Goal: Information Seeking & Learning: Learn about a topic

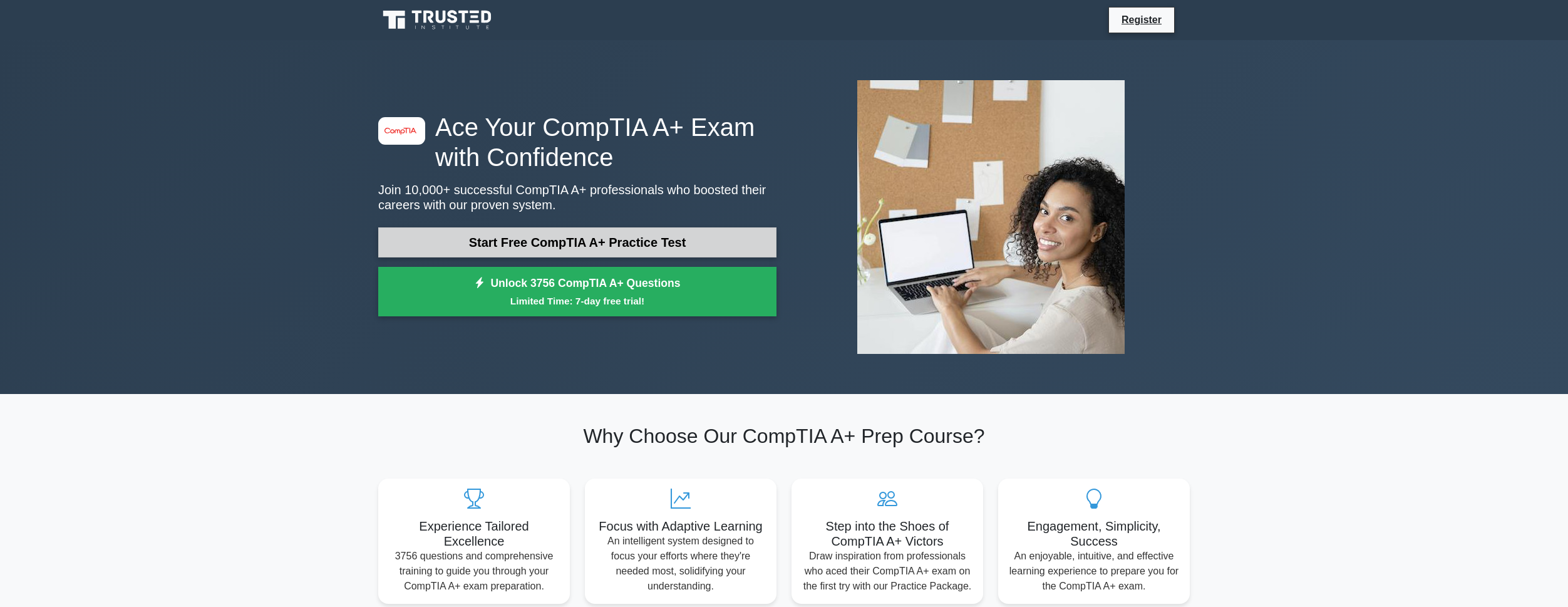
click at [448, 248] on link "Start Free CompTIA A+ Practice Test" at bounding box center [578, 242] width 398 height 30
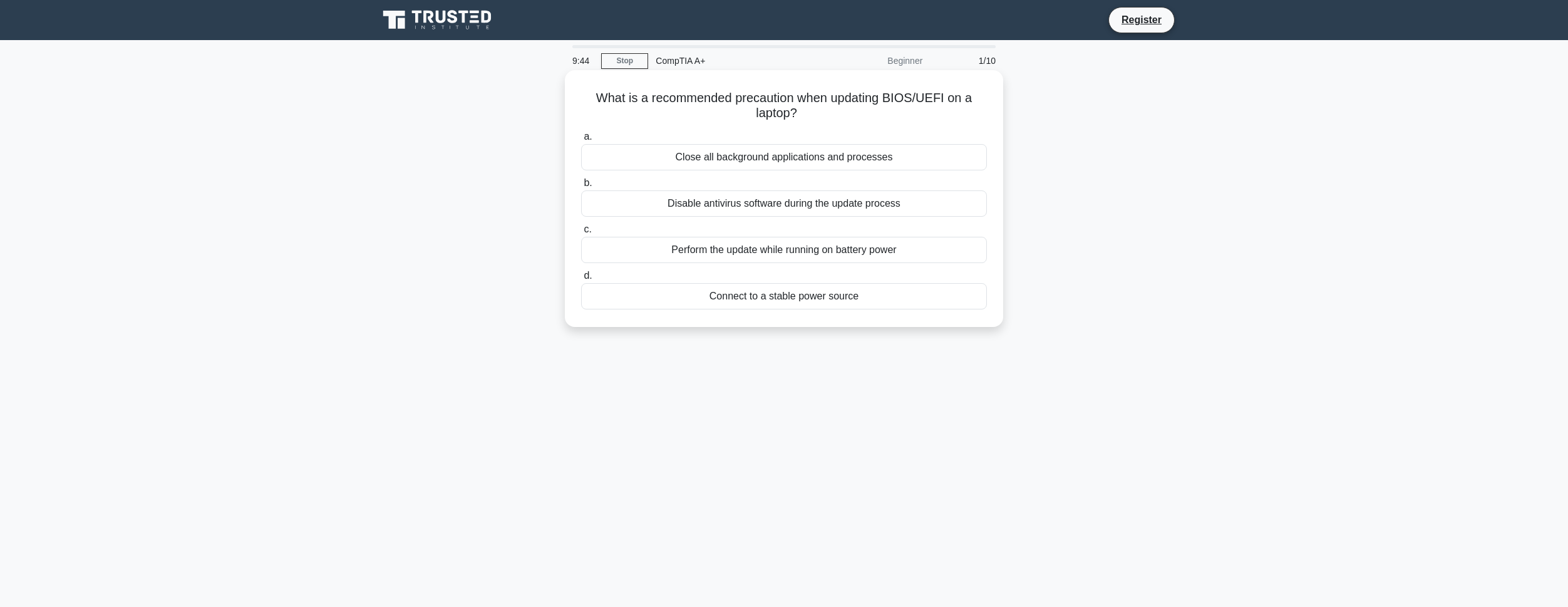
click at [726, 247] on div "Perform the update while running on battery power" at bounding box center [784, 250] width 406 height 26
click at [581, 233] on input "c. Perform the update while running on battery power" at bounding box center [581, 229] width 0 height 8
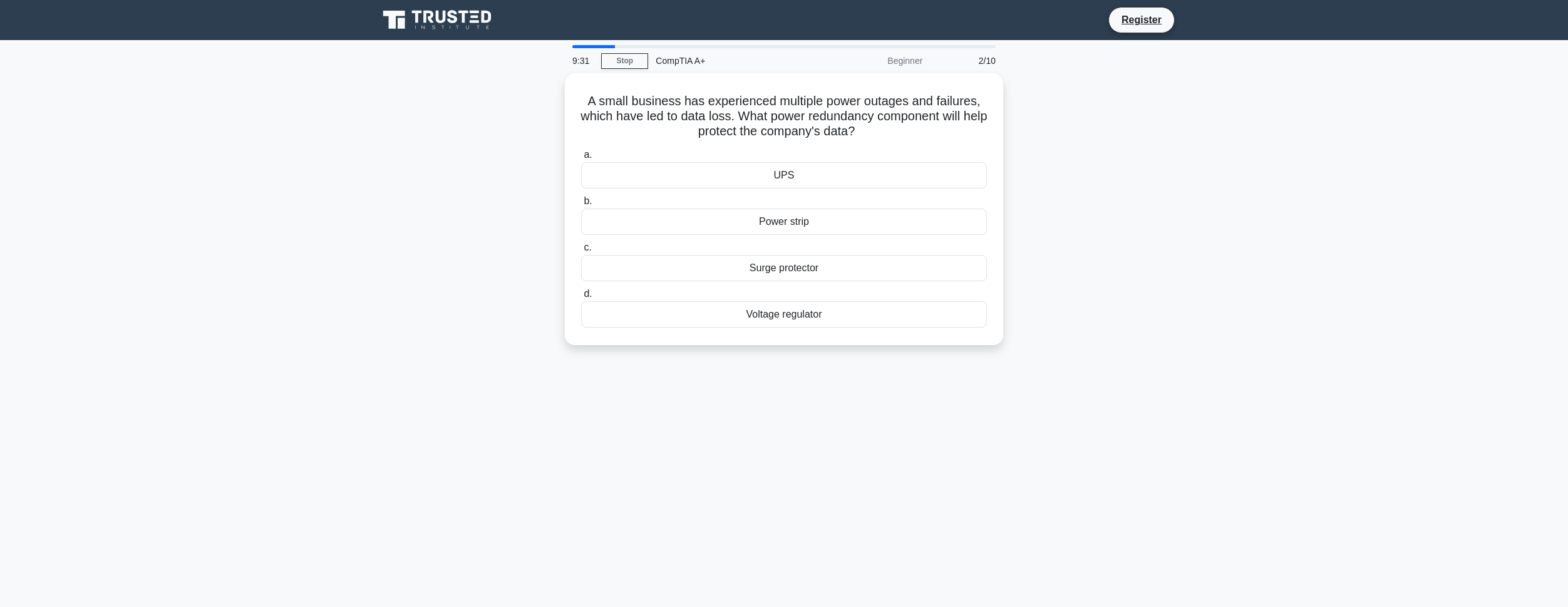
click at [542, 234] on div "A small business has experienced multiple power outages and failures, which hav…" at bounding box center [784, 216] width 827 height 287
click at [792, 310] on div "Voltage regulator" at bounding box center [784, 311] width 406 height 26
click at [581, 295] on input "d. Voltage regulator" at bounding box center [581, 290] width 0 height 8
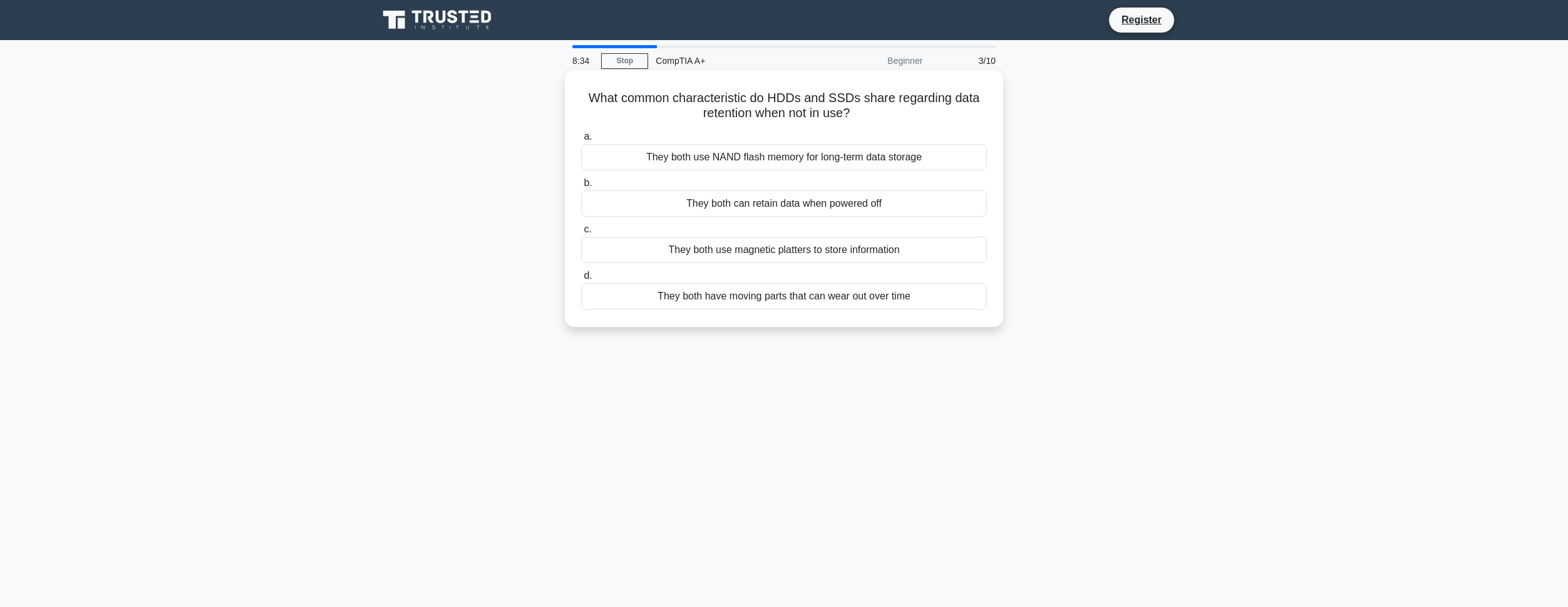
click at [658, 209] on div "They both can retain data when powered off" at bounding box center [784, 204] width 406 height 26
click at [581, 187] on input "b. They both can retain data when powered off" at bounding box center [581, 183] width 0 height 8
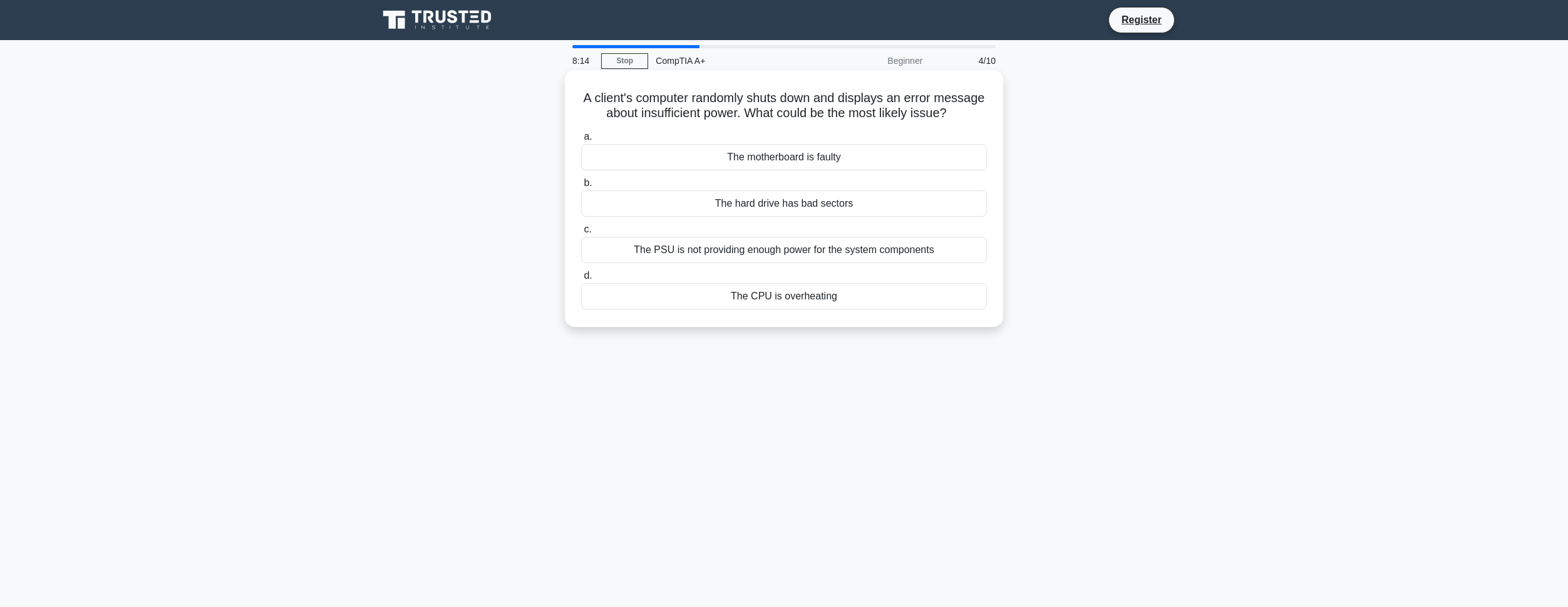
click at [598, 263] on div "The PSU is not providing enough power for the system components" at bounding box center [784, 250] width 406 height 26
click at [581, 233] on input "c. The PSU is not providing enough power for the system components" at bounding box center [581, 229] width 0 height 8
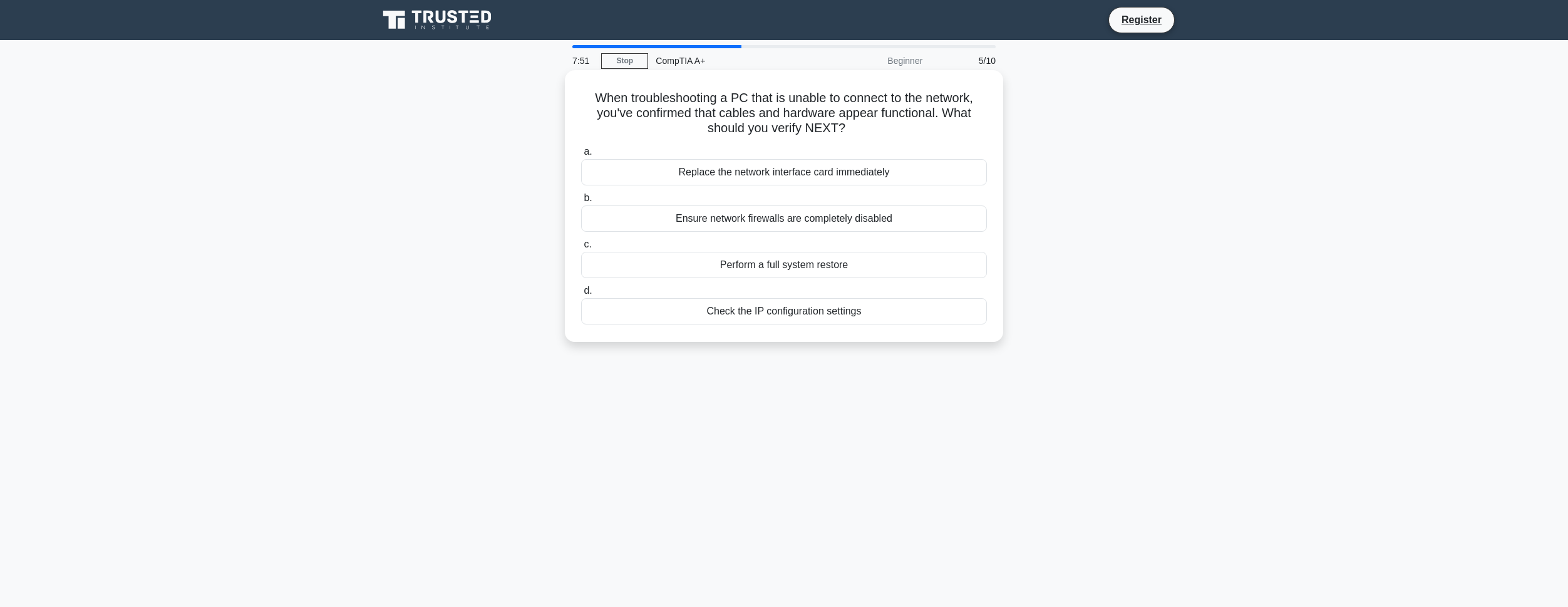
click at [672, 311] on div "Check the IP configuration settings" at bounding box center [784, 311] width 406 height 26
click at [581, 295] on input "d. Check the IP configuration settings" at bounding box center [581, 290] width 0 height 8
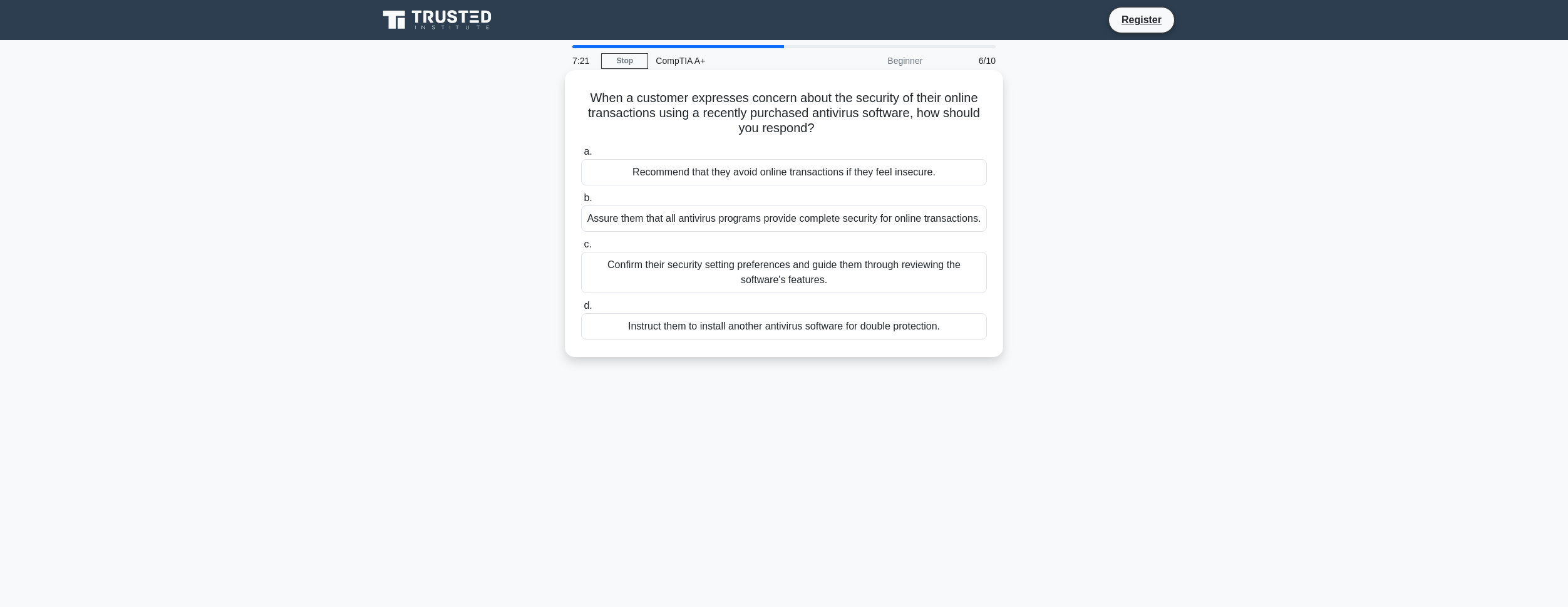
click at [640, 273] on div "Confirm their security setting preferences and guide them through reviewing the…" at bounding box center [784, 273] width 406 height 41
click at [581, 248] on input "c. Confirm their security setting preferences and guide them through reviewing …" at bounding box center [581, 244] width 0 height 8
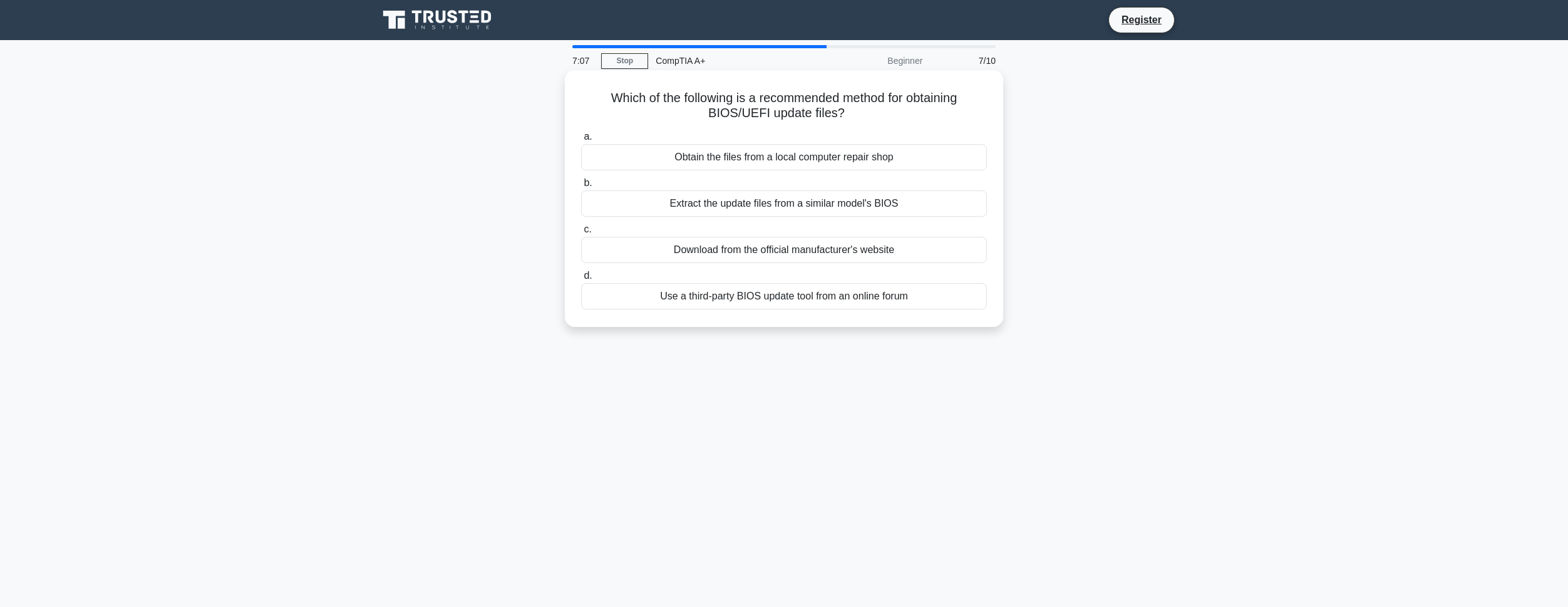
click at [640, 253] on div "Download from the official manufacturer's website" at bounding box center [784, 250] width 406 height 26
click at [581, 233] on input "c. Download from the official manufacturer's website" at bounding box center [581, 229] width 0 height 8
click at [696, 251] on div "The device has a driver problem" at bounding box center [784, 250] width 406 height 26
click at [581, 233] on input "c. The device has a driver problem" at bounding box center [581, 229] width 0 height 8
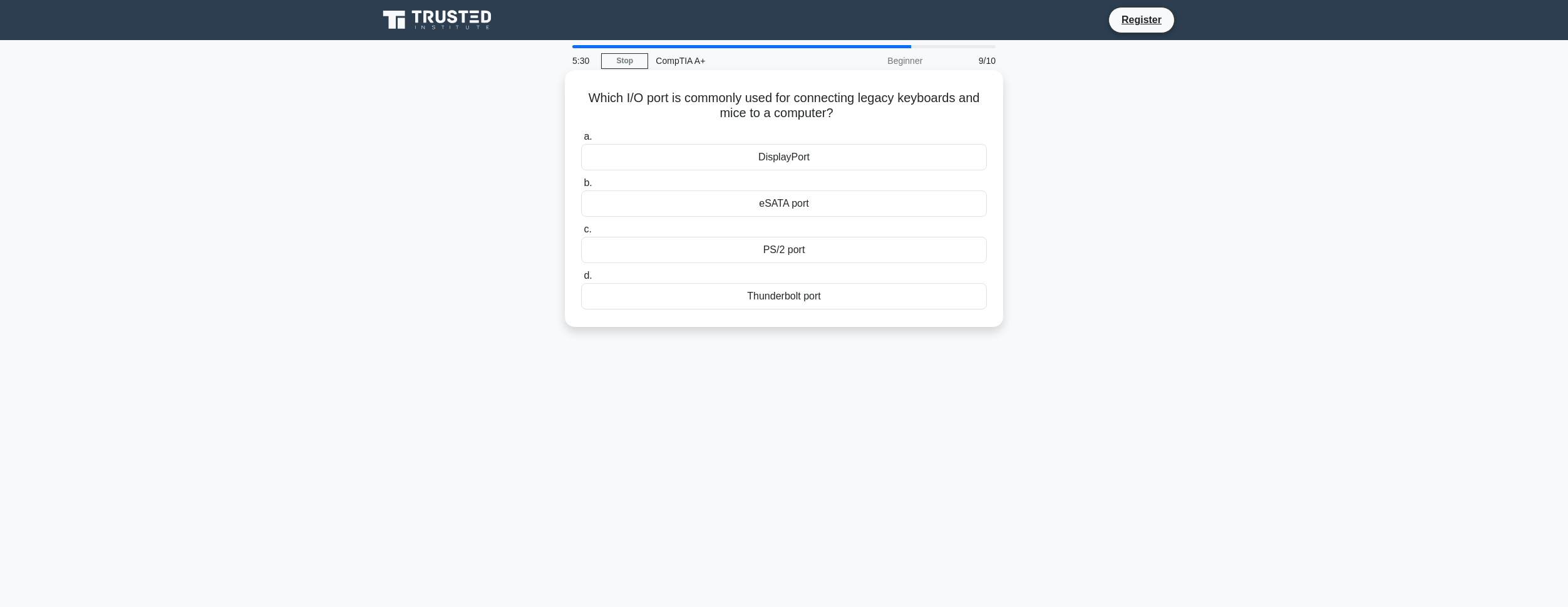
click at [751, 255] on div "PS/2 port" at bounding box center [784, 250] width 406 height 26
click at [581, 233] on input "c. PS/2 port" at bounding box center [581, 229] width 0 height 8
click at [870, 100] on h5 "A company wants to reduce energy costs in their IoT-enabled office building. Wh…" at bounding box center [784, 106] width 408 height 31
click at [776, 301] on div "Smart lighting system" at bounding box center [784, 296] width 406 height 26
click at [581, 280] on input "d. Smart lighting system" at bounding box center [581, 275] width 0 height 8
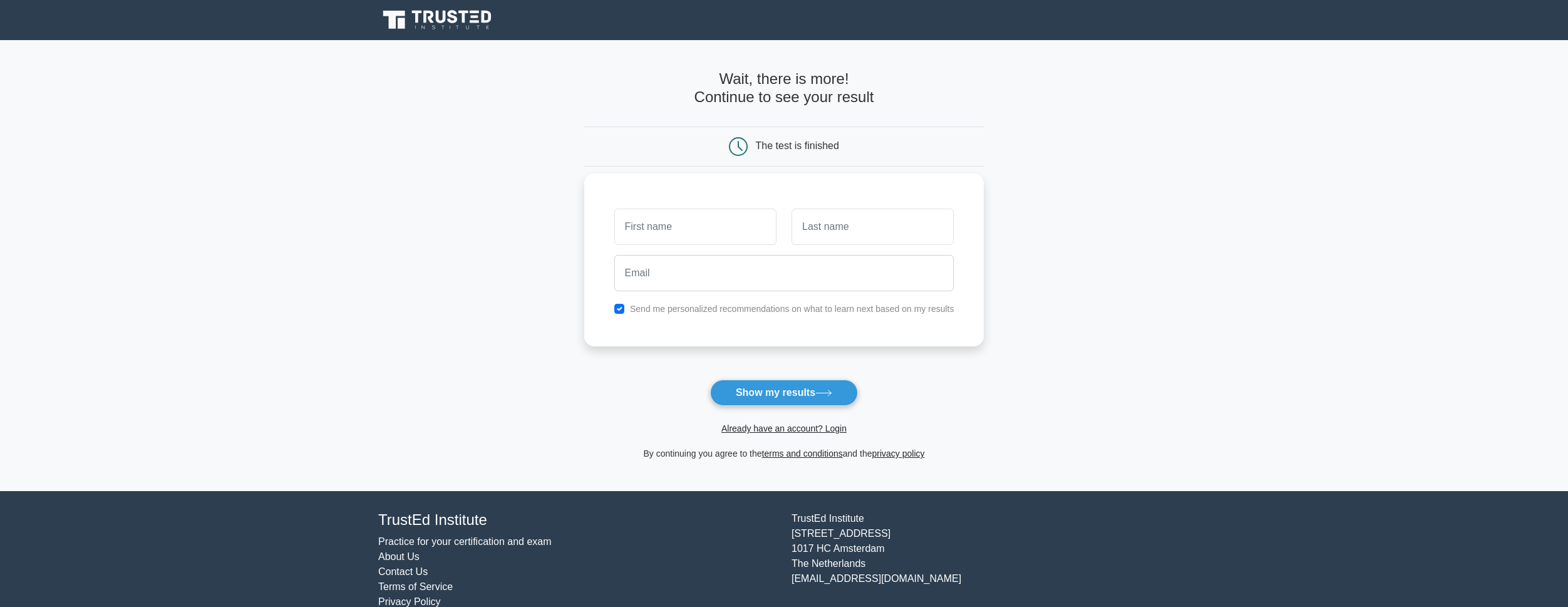
click at [720, 226] on input "text" at bounding box center [695, 226] width 162 height 36
type input "[PERSON_NAME]"
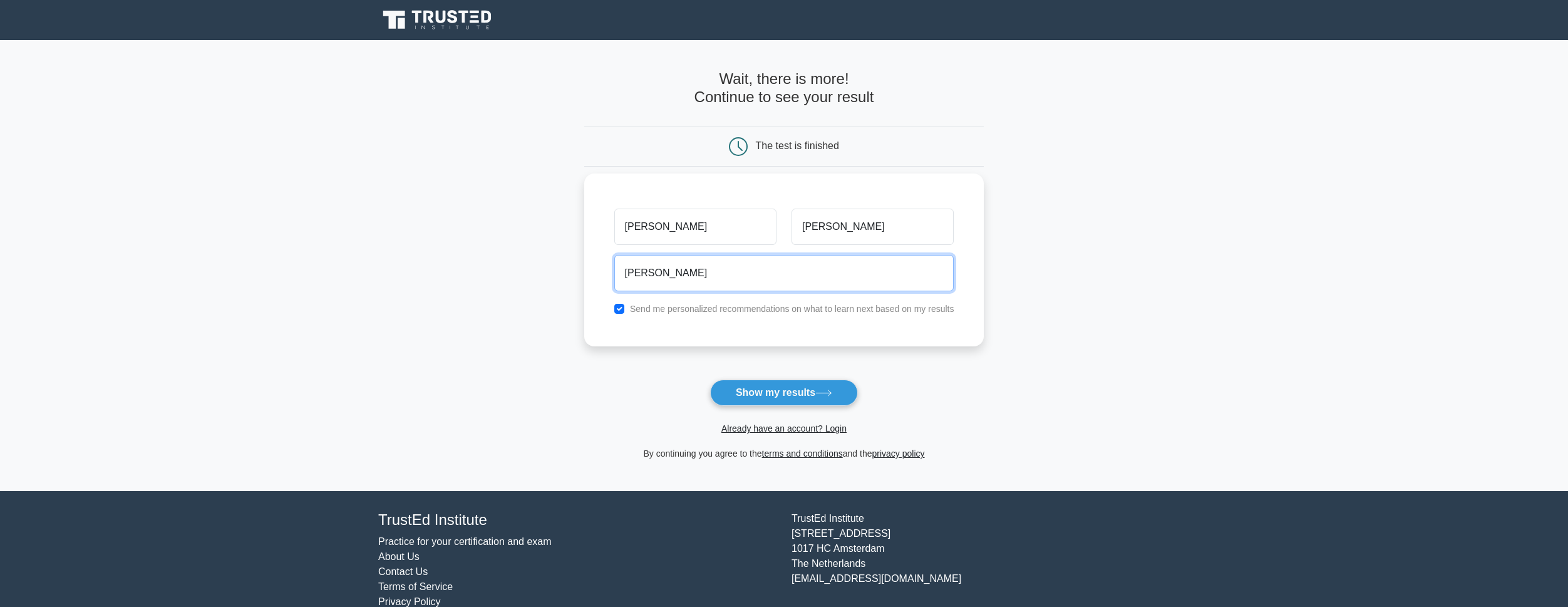
type input "[EMAIL_ADDRESS][DOMAIN_NAME]"
click at [623, 307] on input "checkbox" at bounding box center [619, 309] width 10 height 10
checkbox input "false"
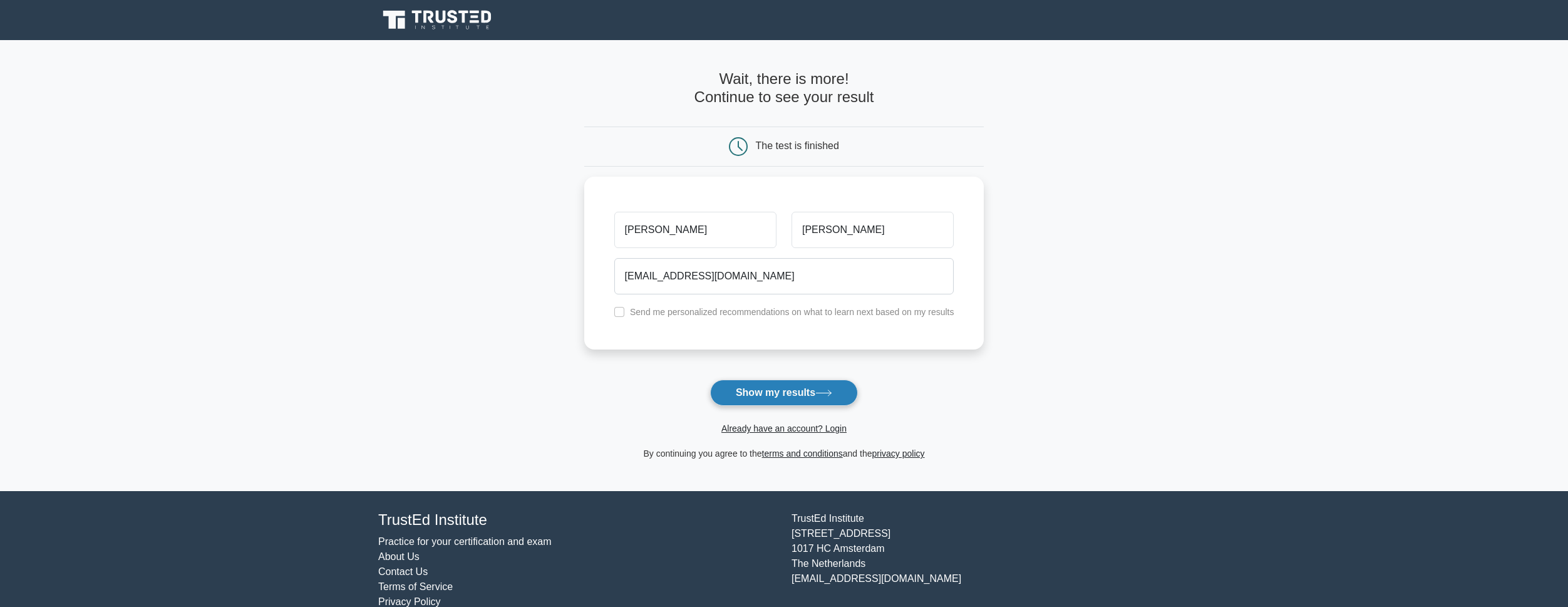
click at [785, 396] on button "Show my results" at bounding box center [784, 392] width 148 height 26
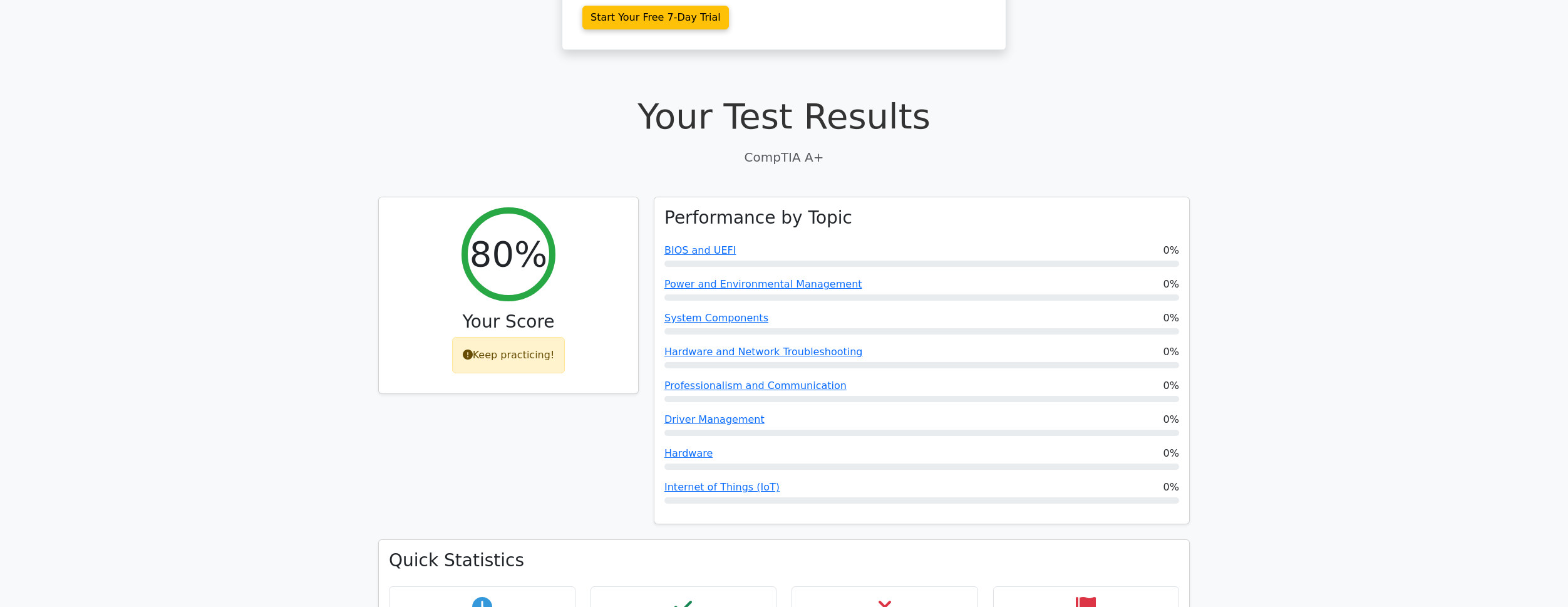
scroll to position [376, 0]
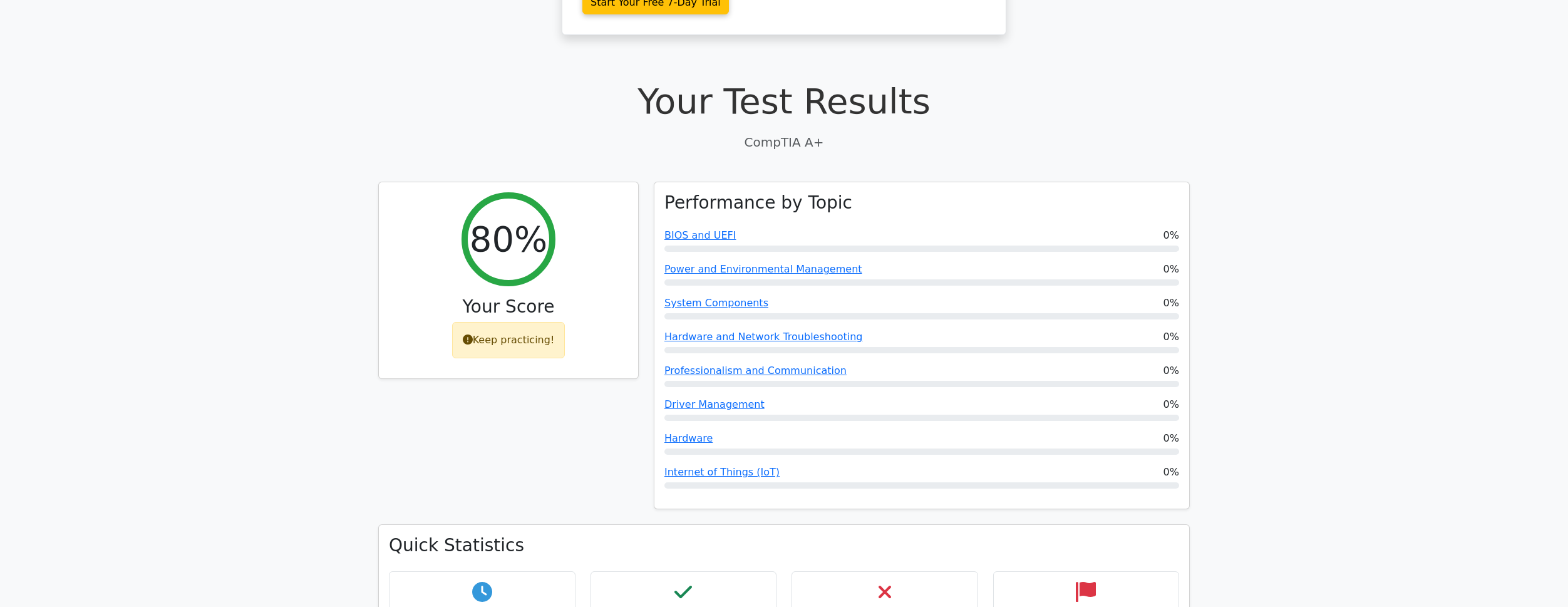
scroll to position [313, 0]
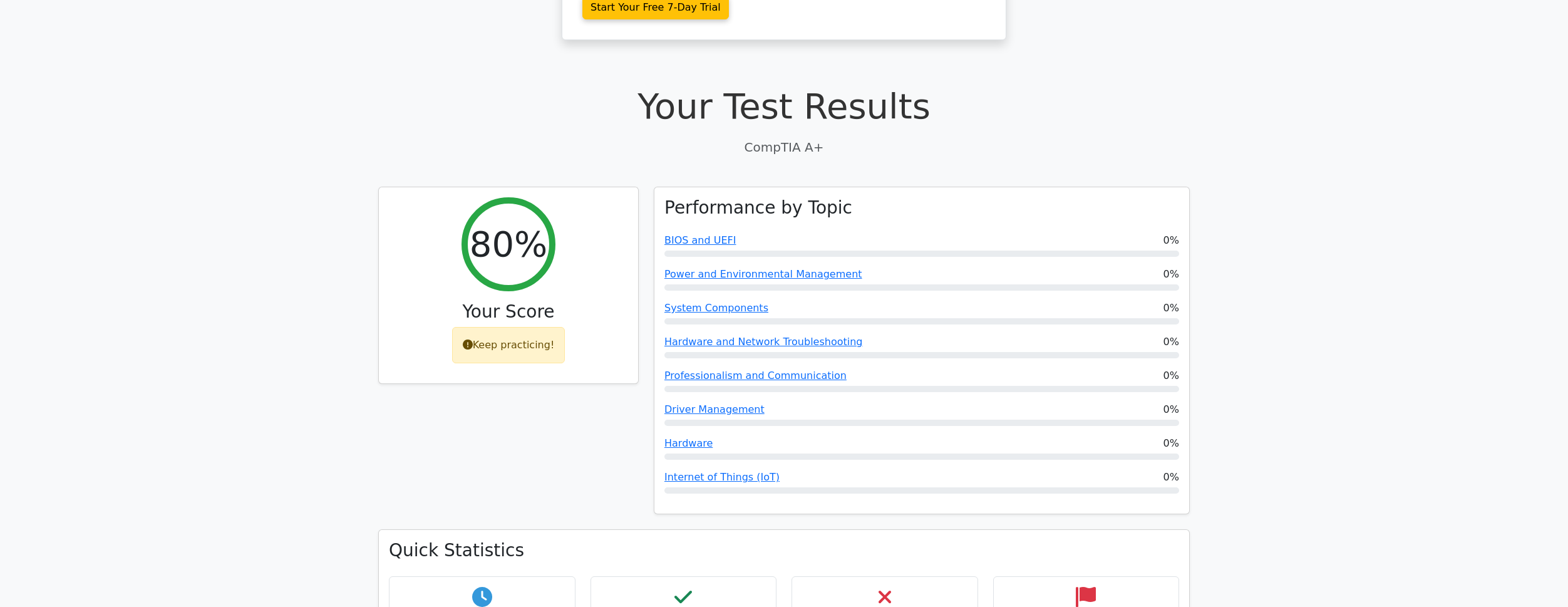
click at [497, 324] on div "Keep practicing!" at bounding box center [508, 342] width 113 height 36
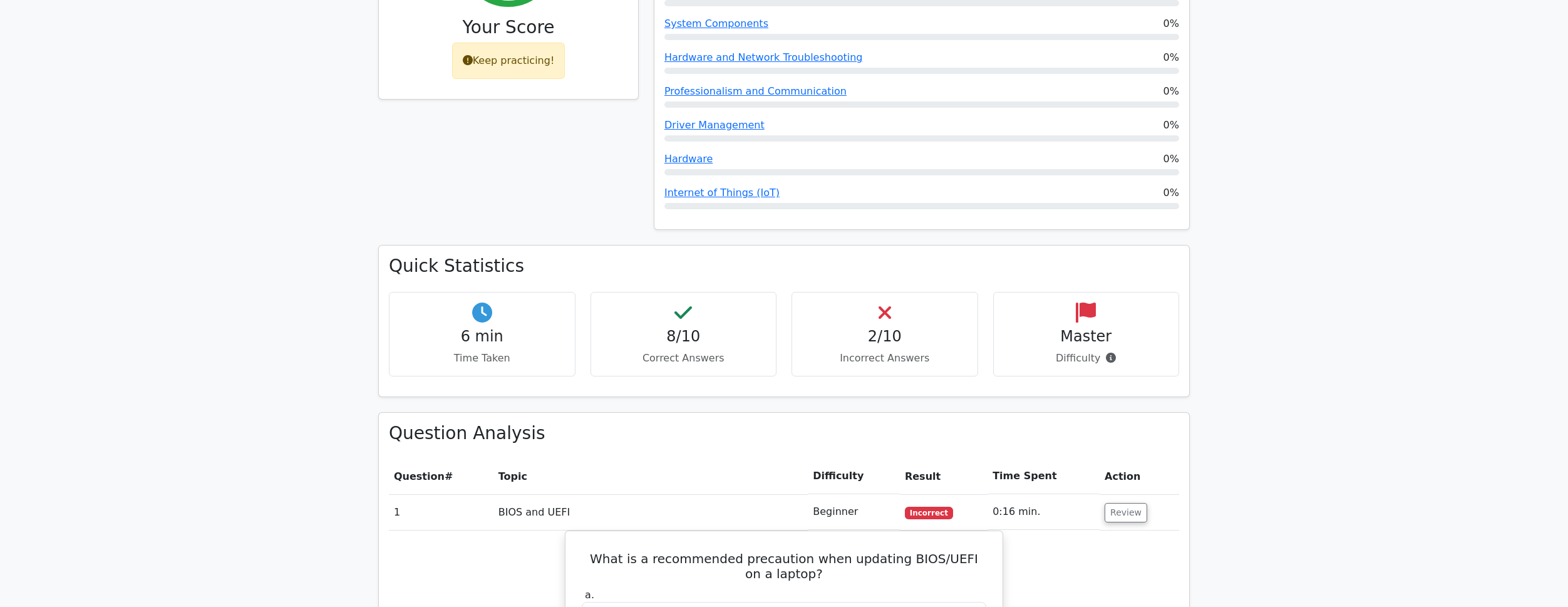
scroll to position [626, 0]
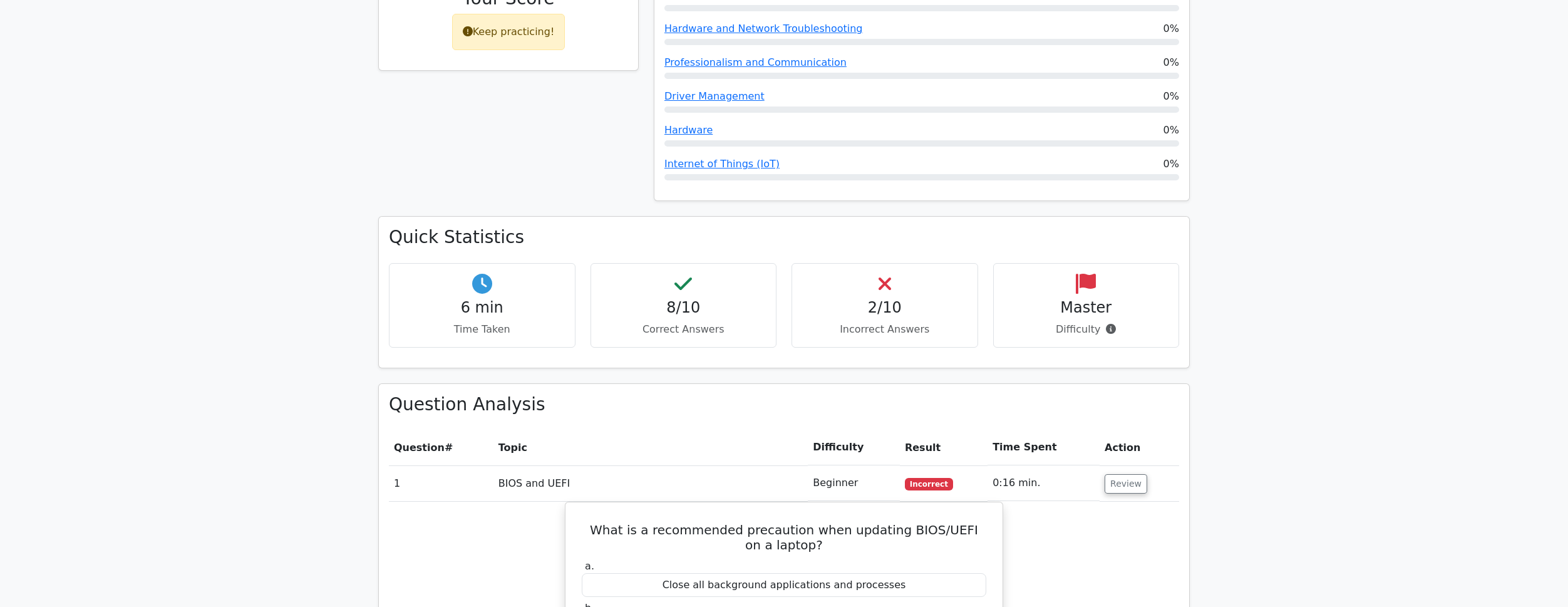
click at [891, 272] on div "2/10 Incorrect Answers" at bounding box center [885, 302] width 186 height 85
click at [1093, 295] on h4 "Master" at bounding box center [1086, 305] width 165 height 19
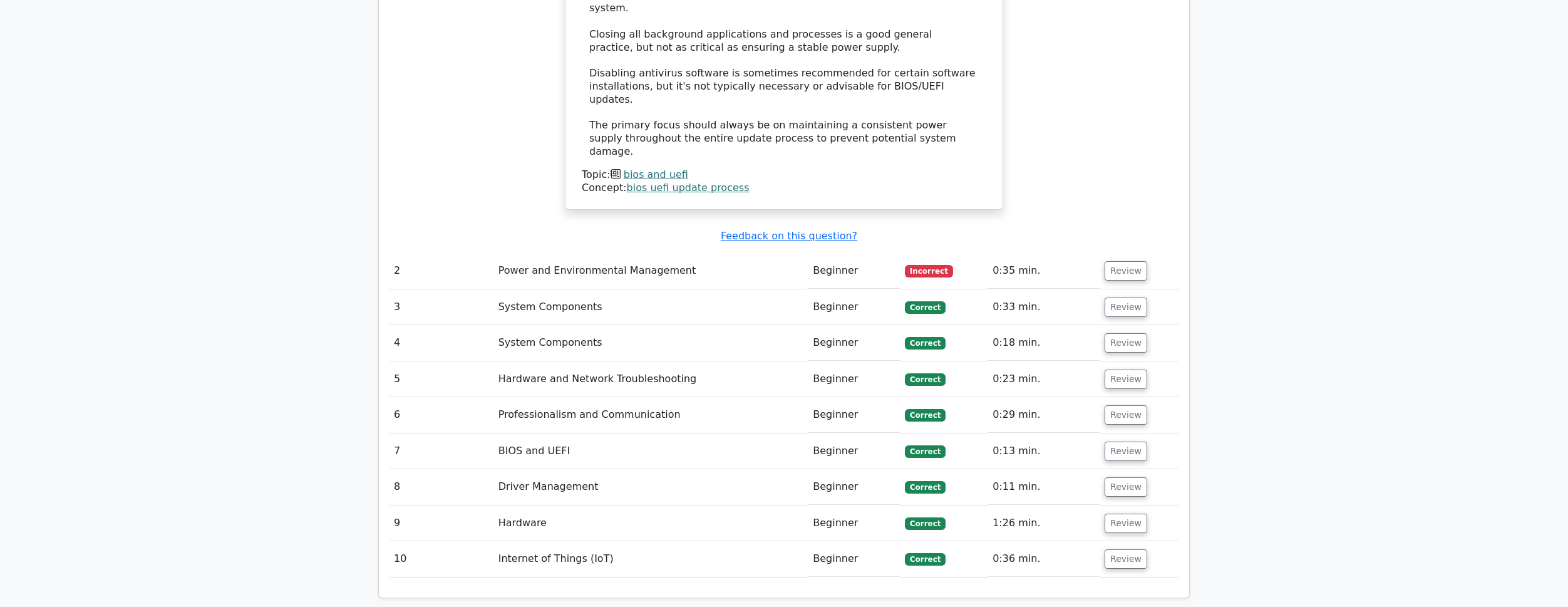
scroll to position [1566, 0]
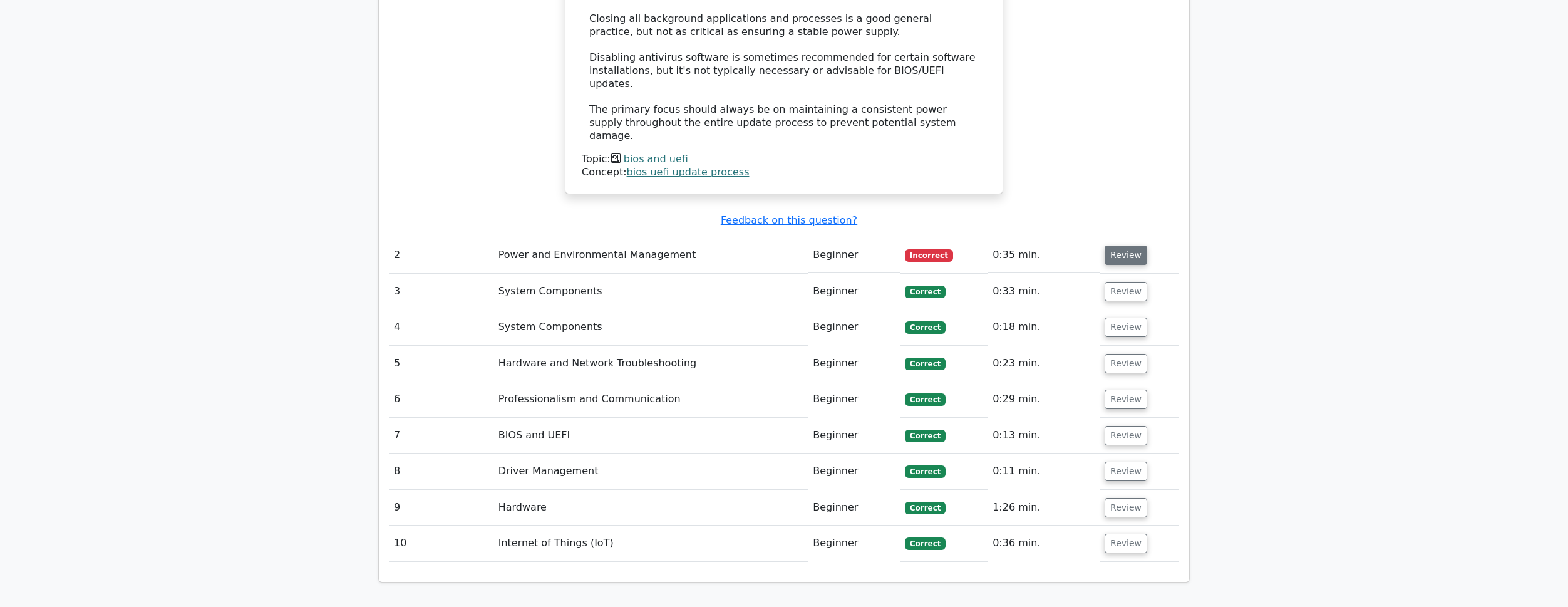
click at [1132, 246] on button "Review" at bounding box center [1126, 255] width 43 height 19
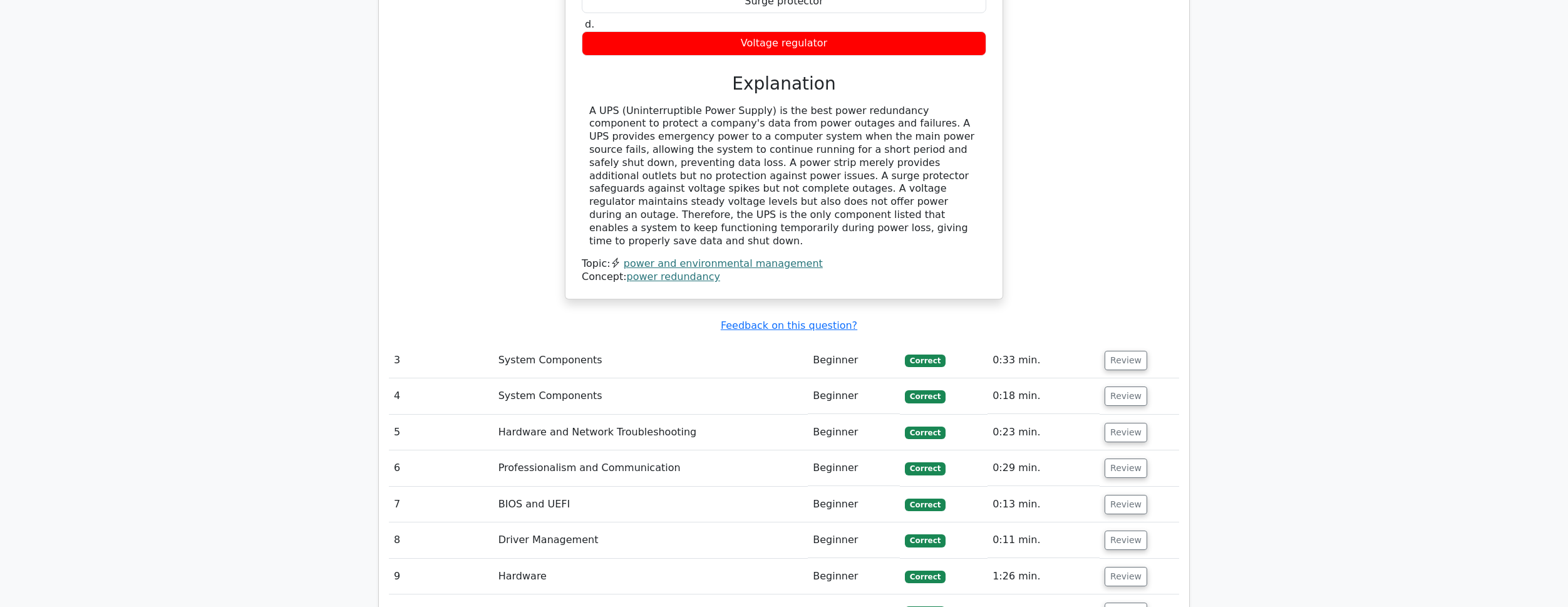
scroll to position [1830, 0]
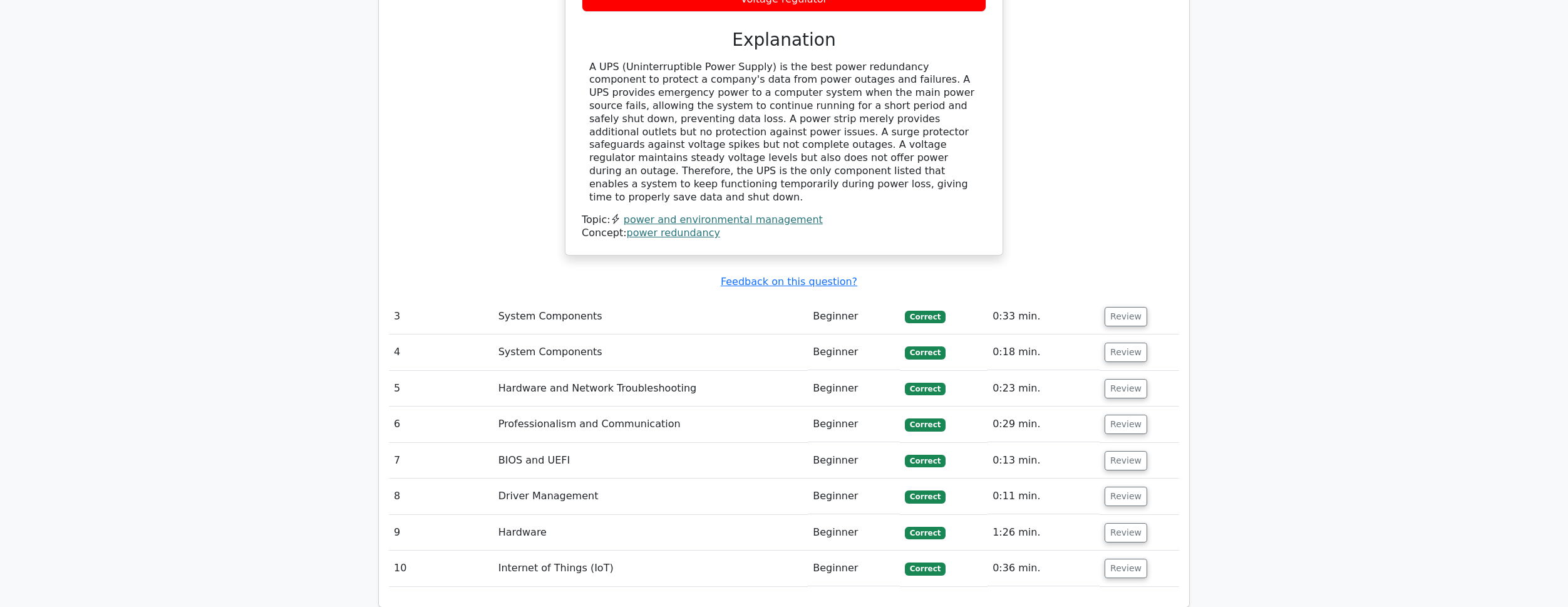
scroll to position [2080, 0]
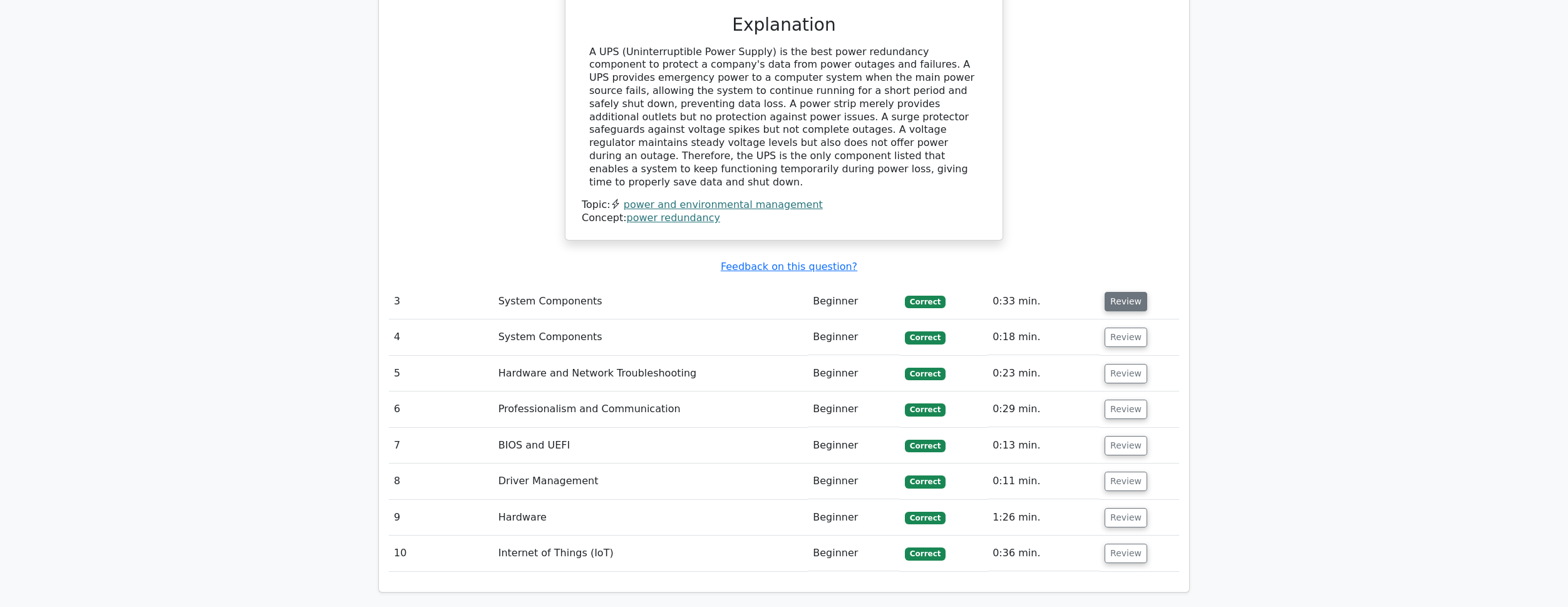
click at [1107, 292] on button "Review" at bounding box center [1126, 301] width 43 height 19
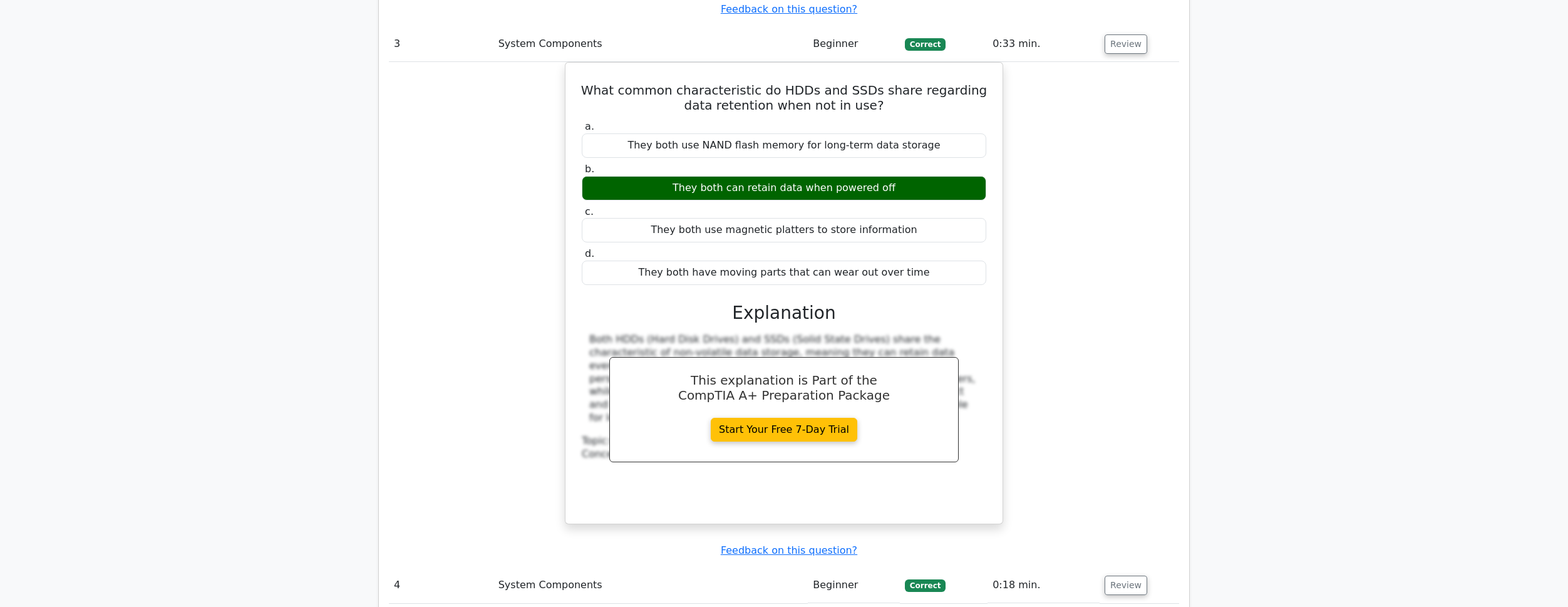
scroll to position [2393, 0]
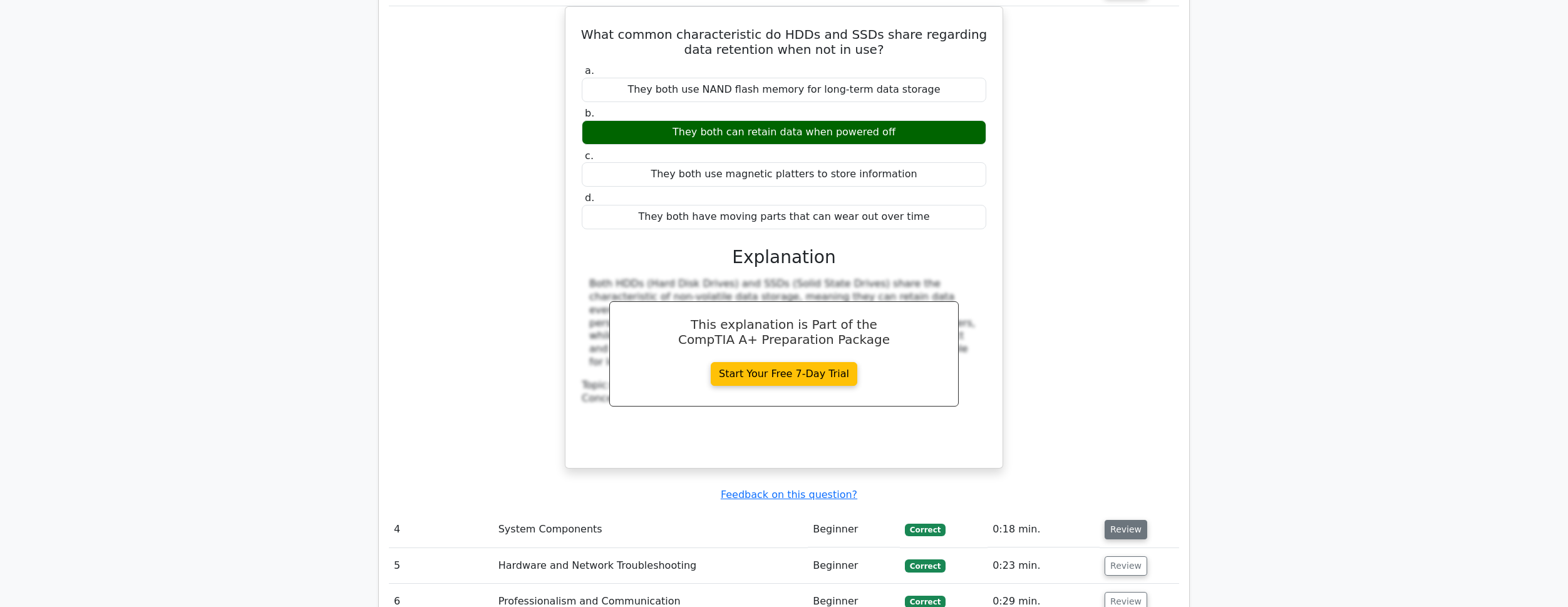
click at [1121, 520] on button "Review" at bounding box center [1126, 529] width 43 height 19
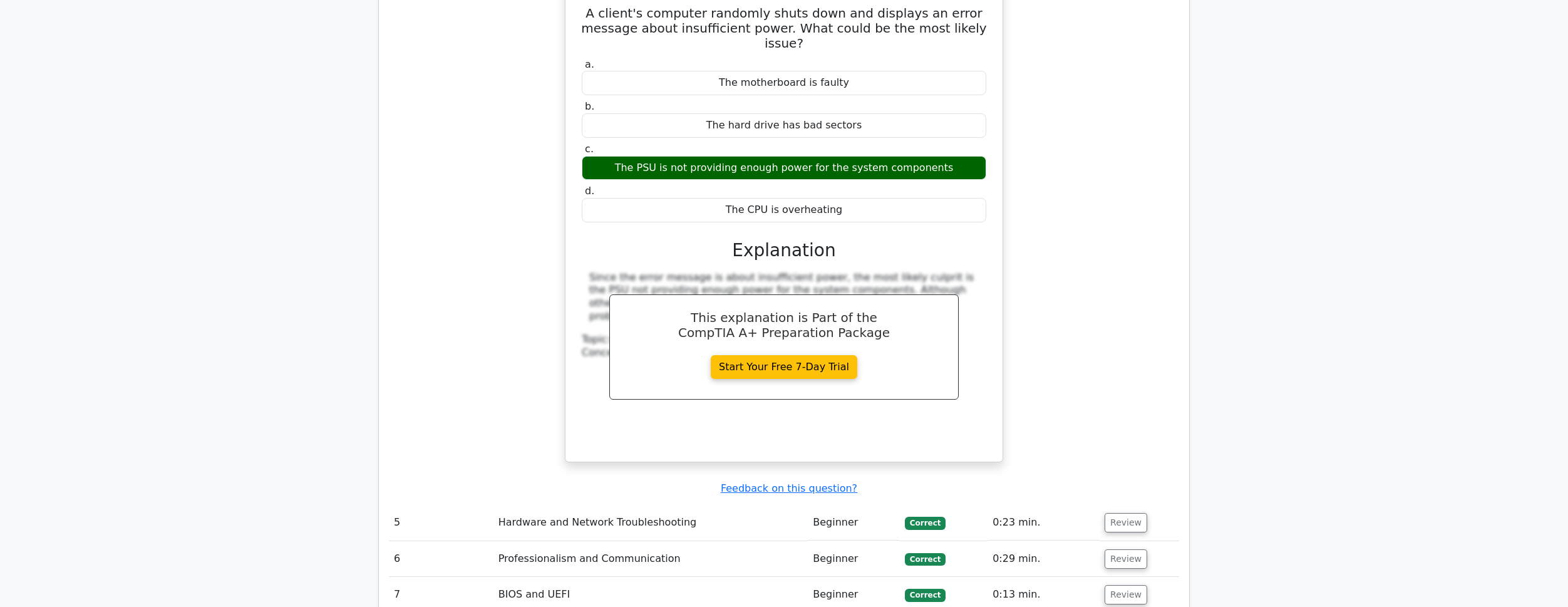
scroll to position [2957, 0]
click at [1114, 512] on button "Review" at bounding box center [1126, 522] width 43 height 19
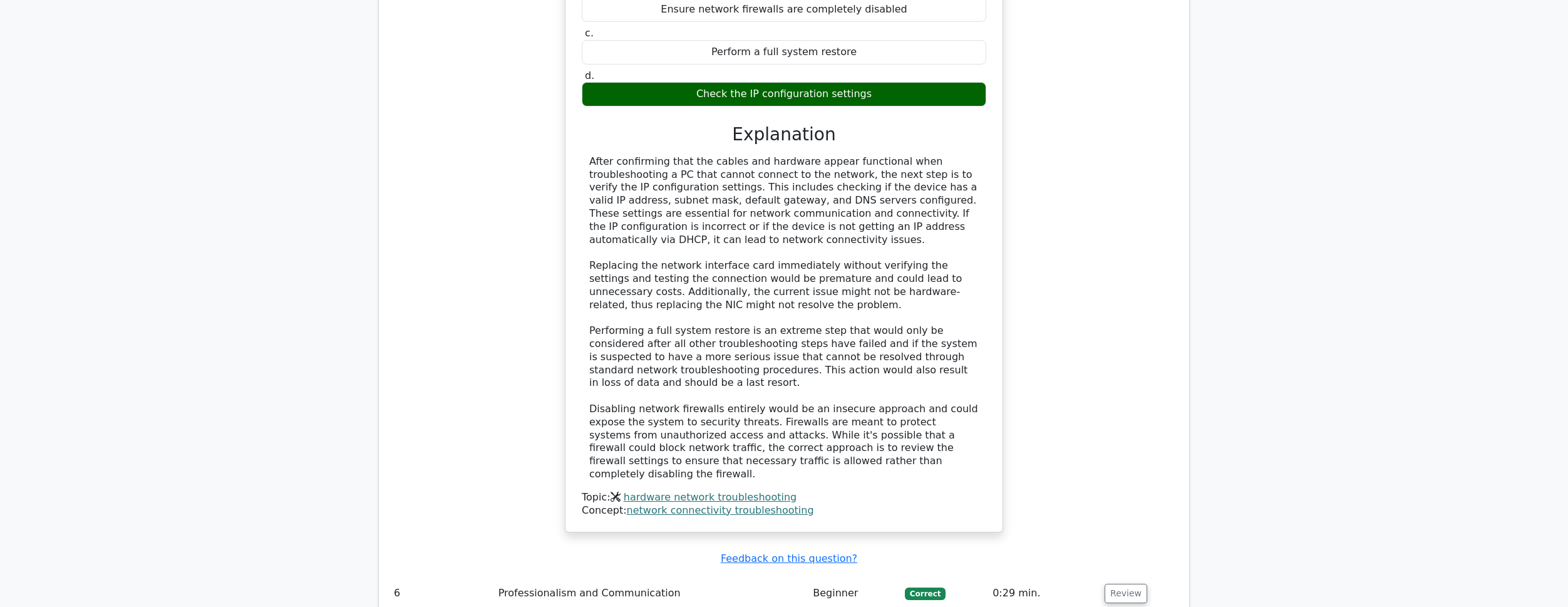
scroll to position [3646, 0]
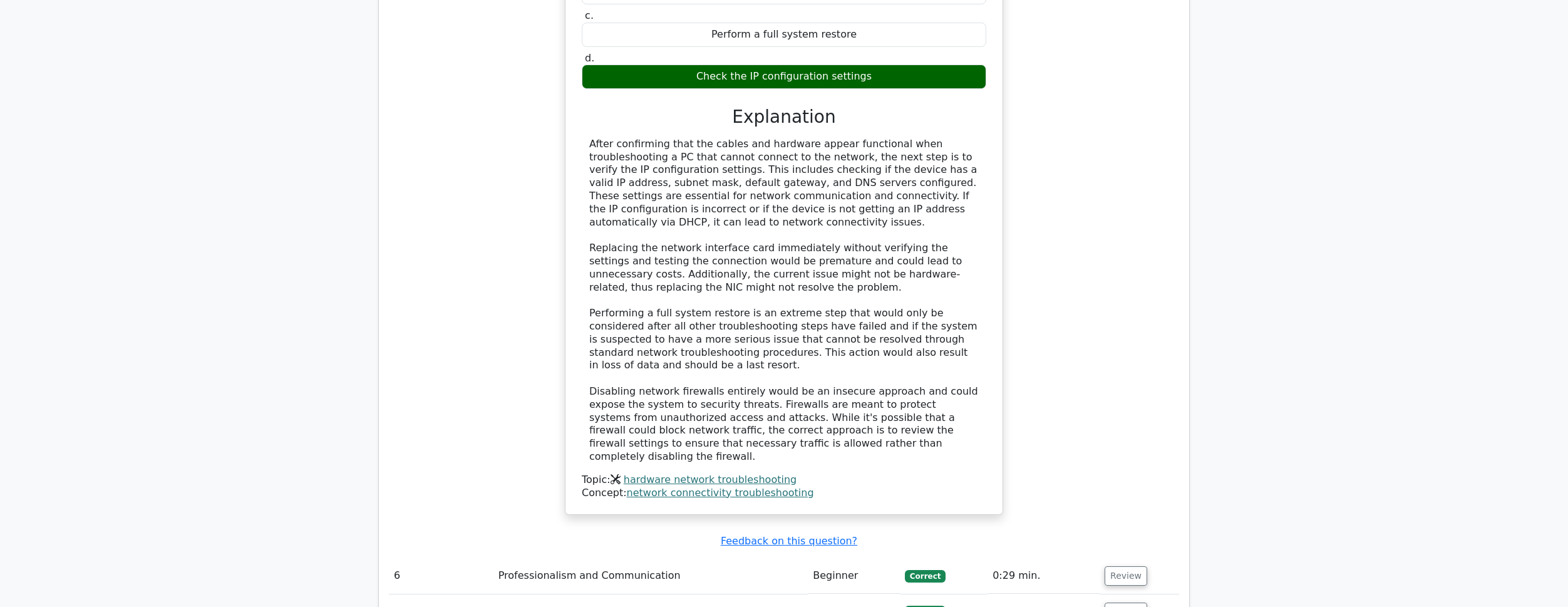
click at [1108, 558] on td "Review" at bounding box center [1140, 576] width 80 height 36
click at [1117, 558] on td "Review" at bounding box center [1140, 576] width 80 height 36
click at [1113, 566] on button "Review" at bounding box center [1126, 576] width 43 height 19
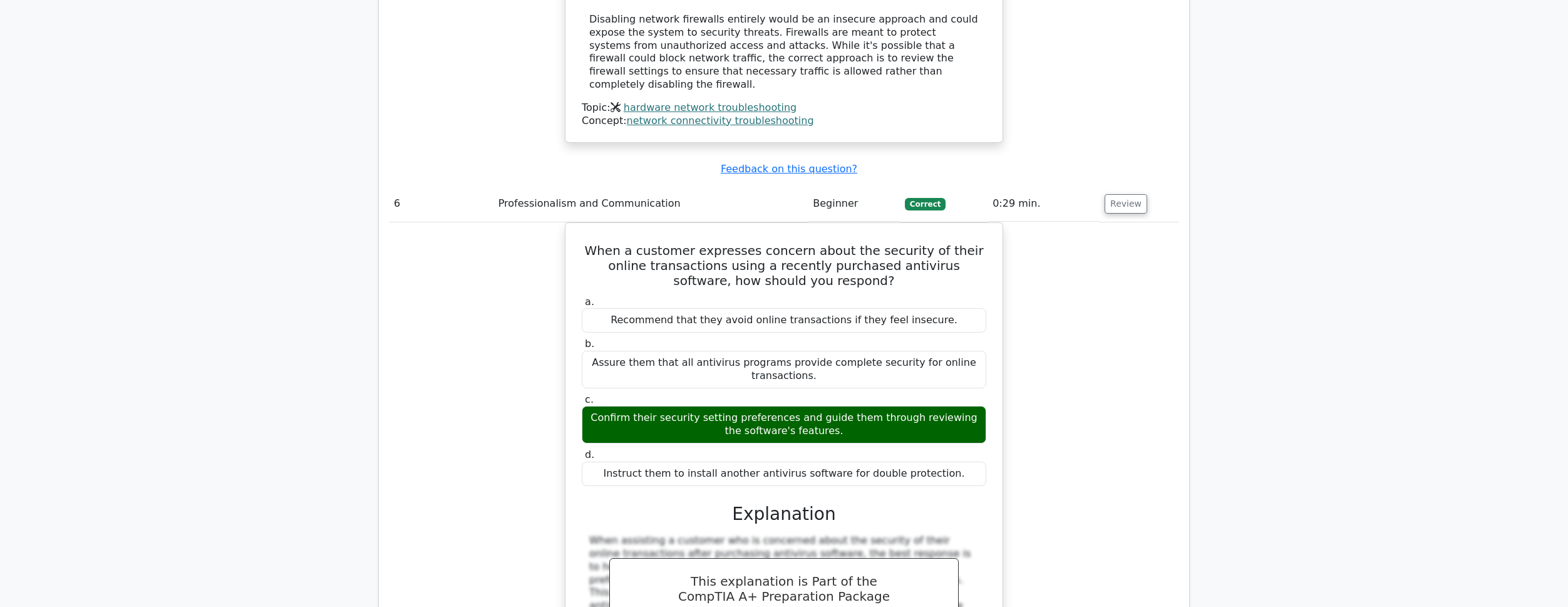
scroll to position [4022, 0]
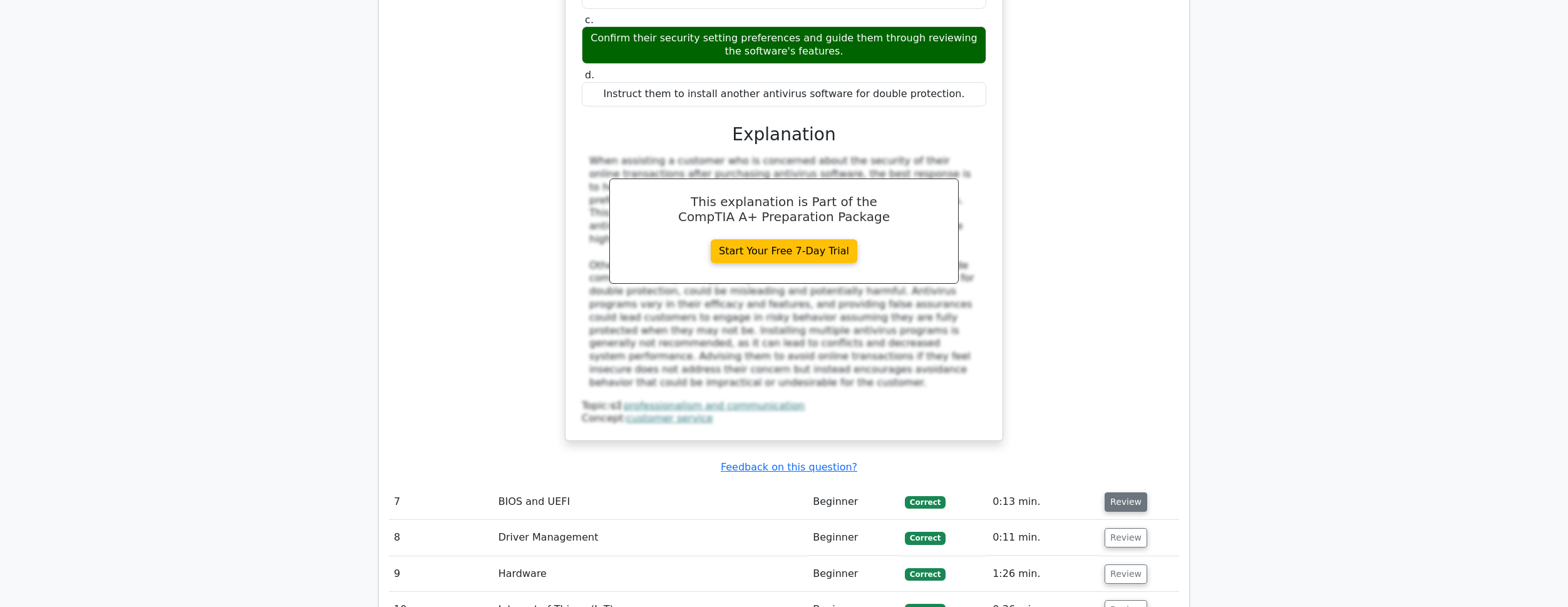
click at [1113, 492] on button "Review" at bounding box center [1126, 502] width 43 height 19
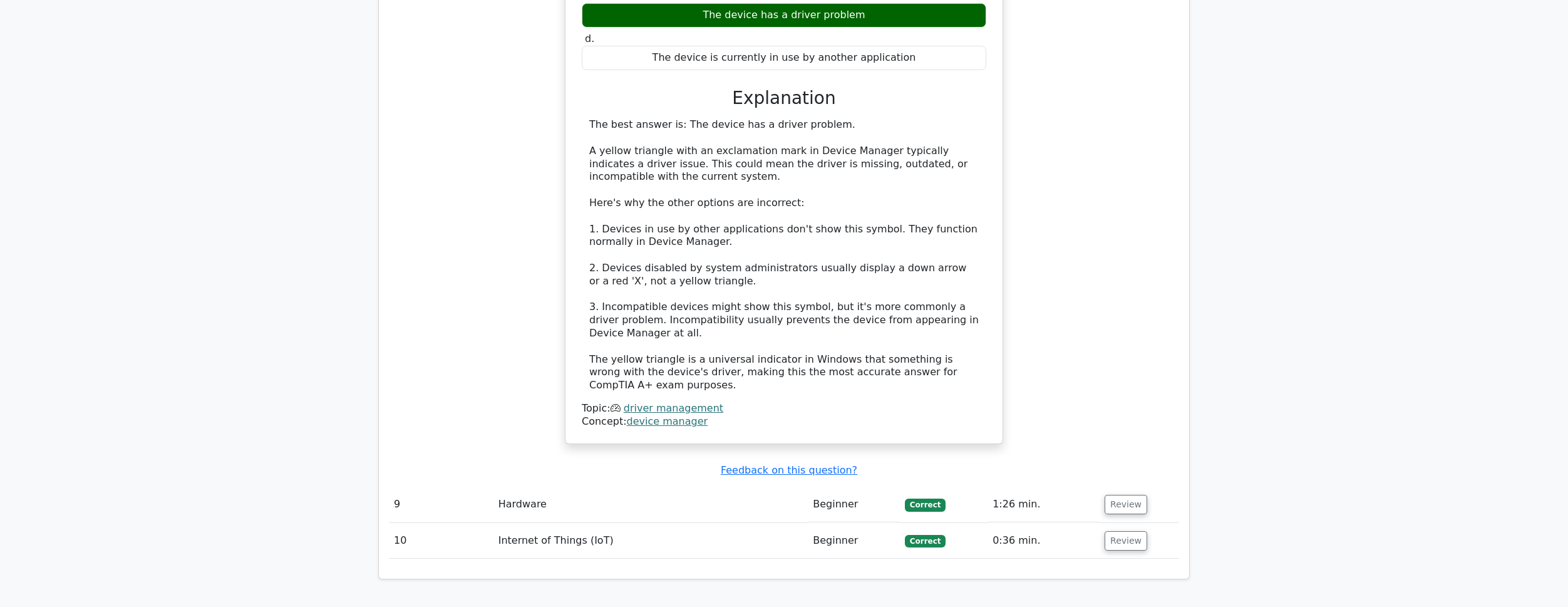
scroll to position [5775, 0]
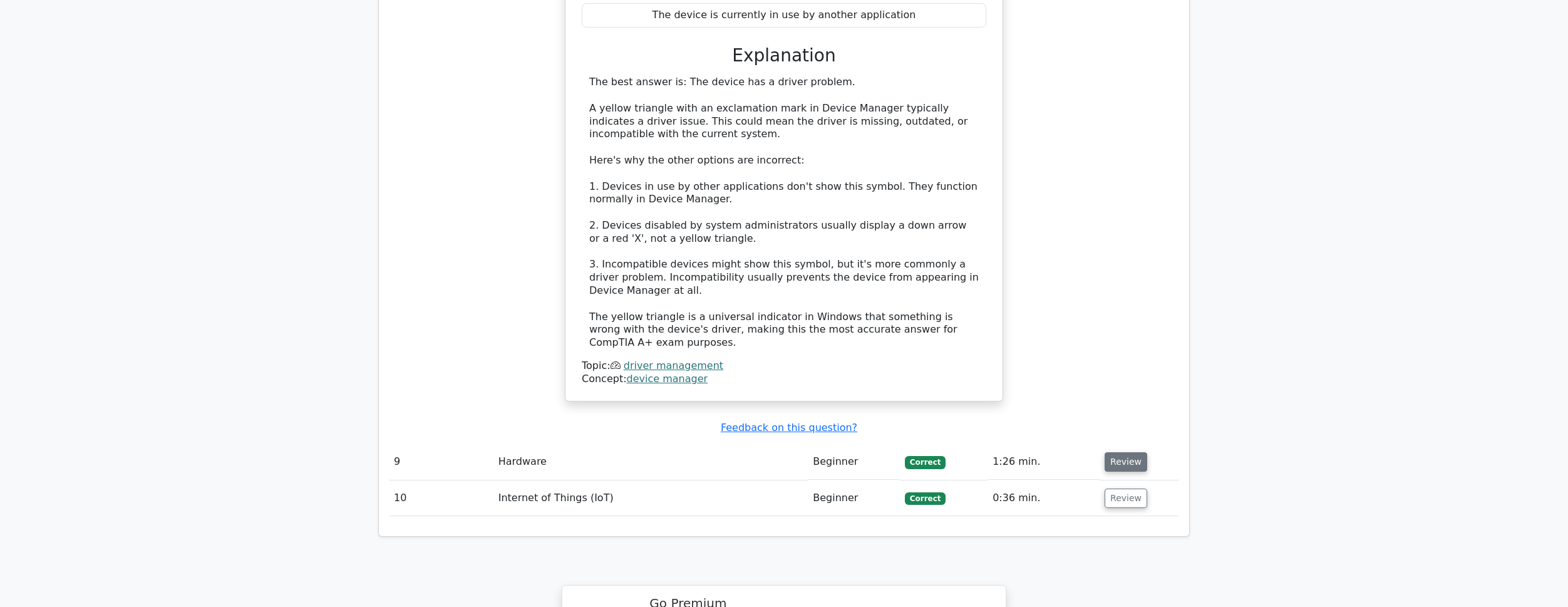
click at [1111, 452] on button "Review" at bounding box center [1126, 461] width 43 height 19
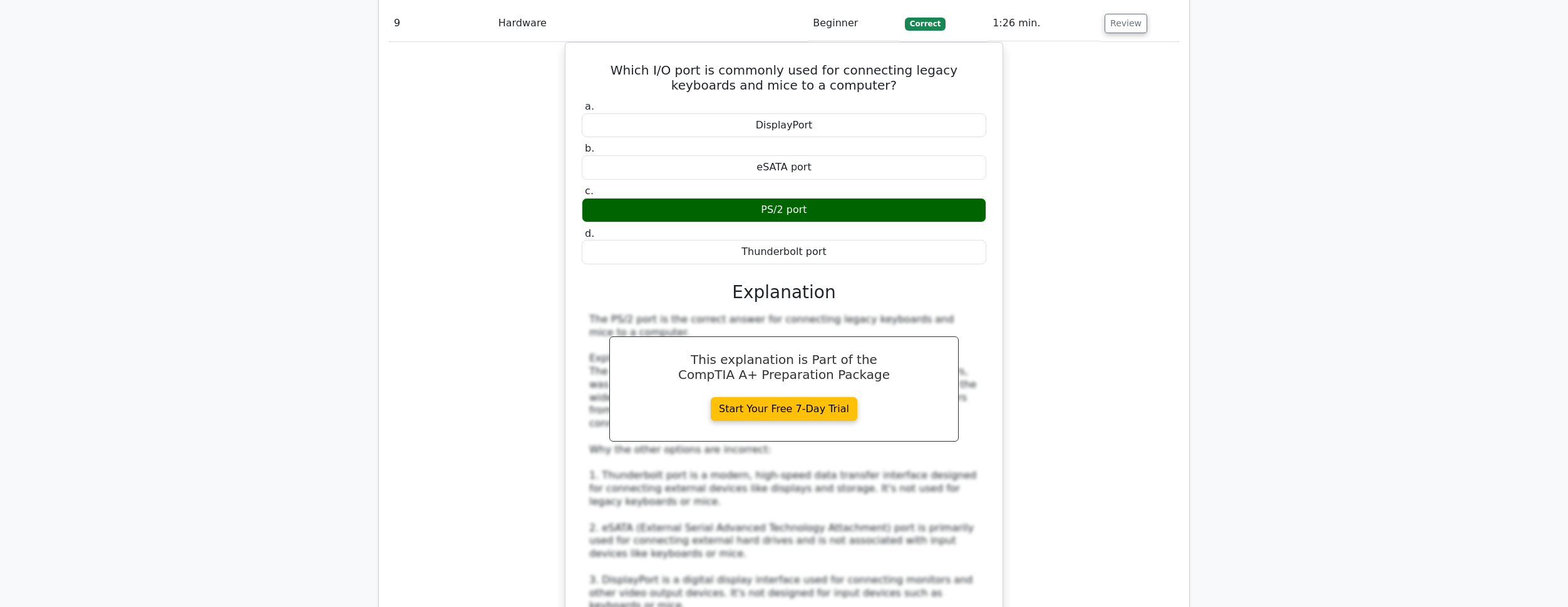
scroll to position [6402, 0]
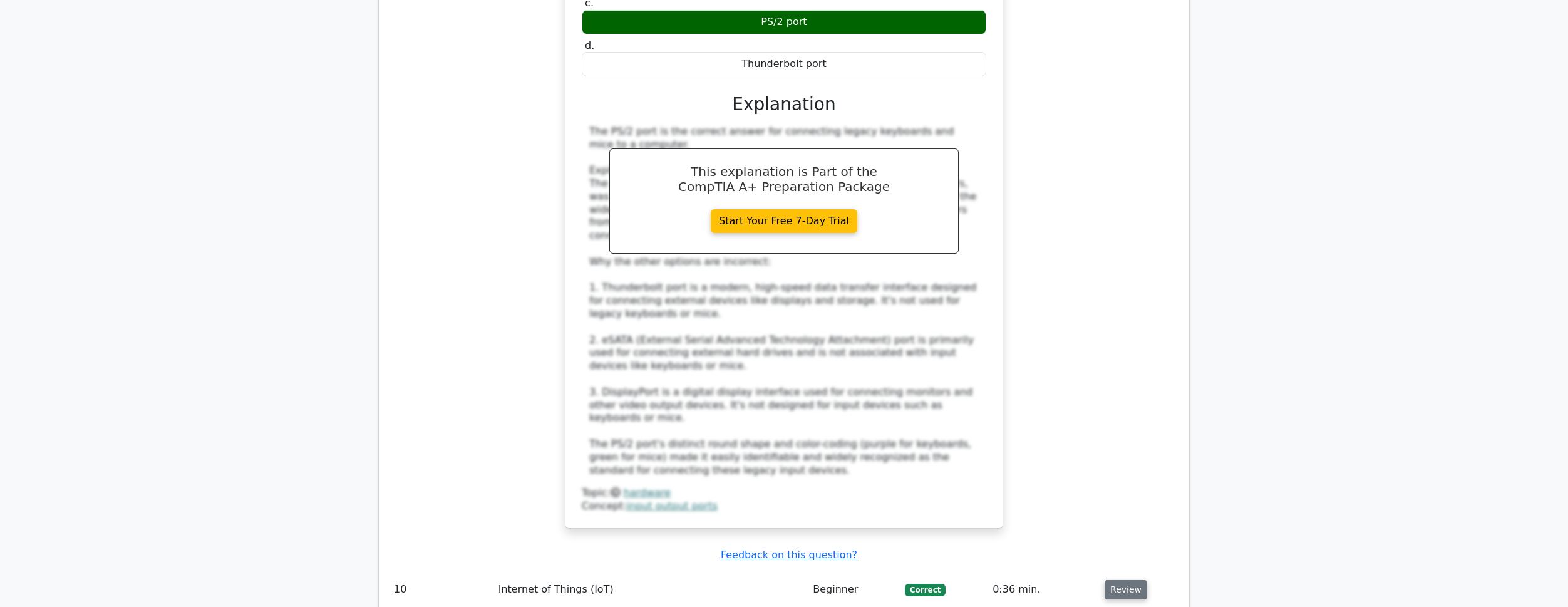
click at [1127, 580] on button "Review" at bounding box center [1126, 589] width 43 height 19
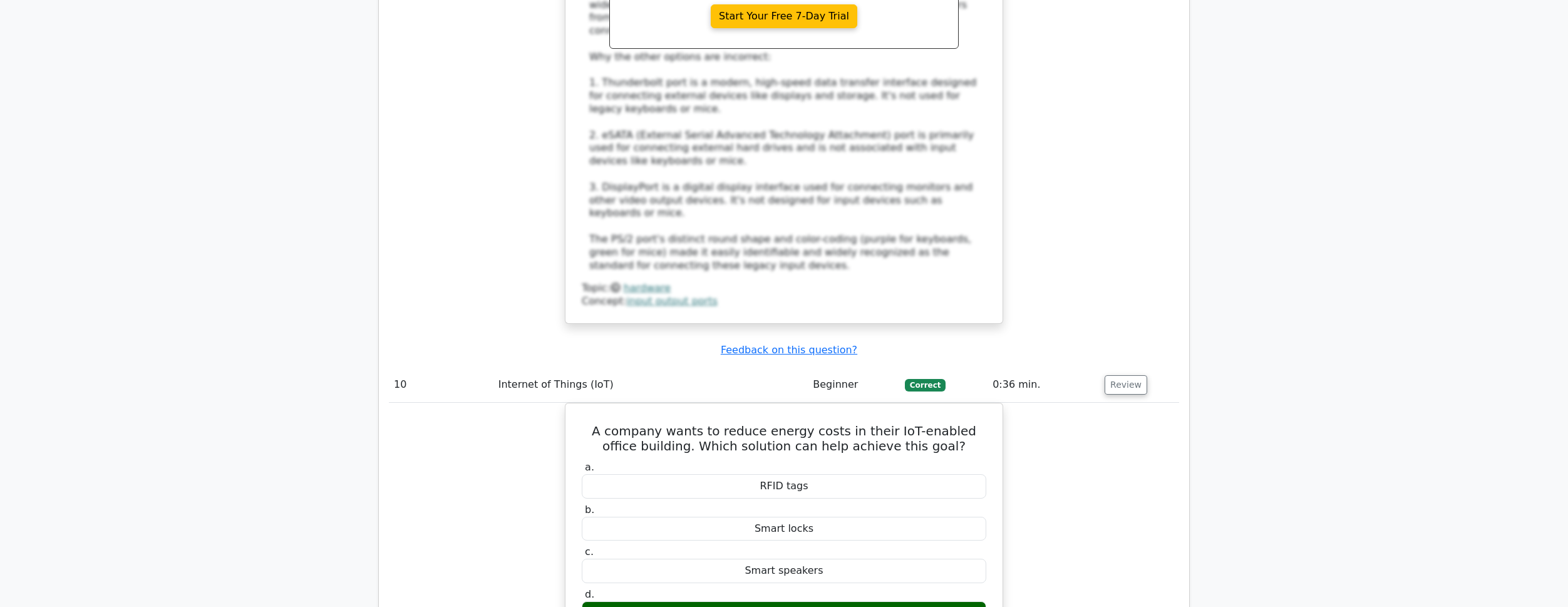
scroll to position [6652, 0]
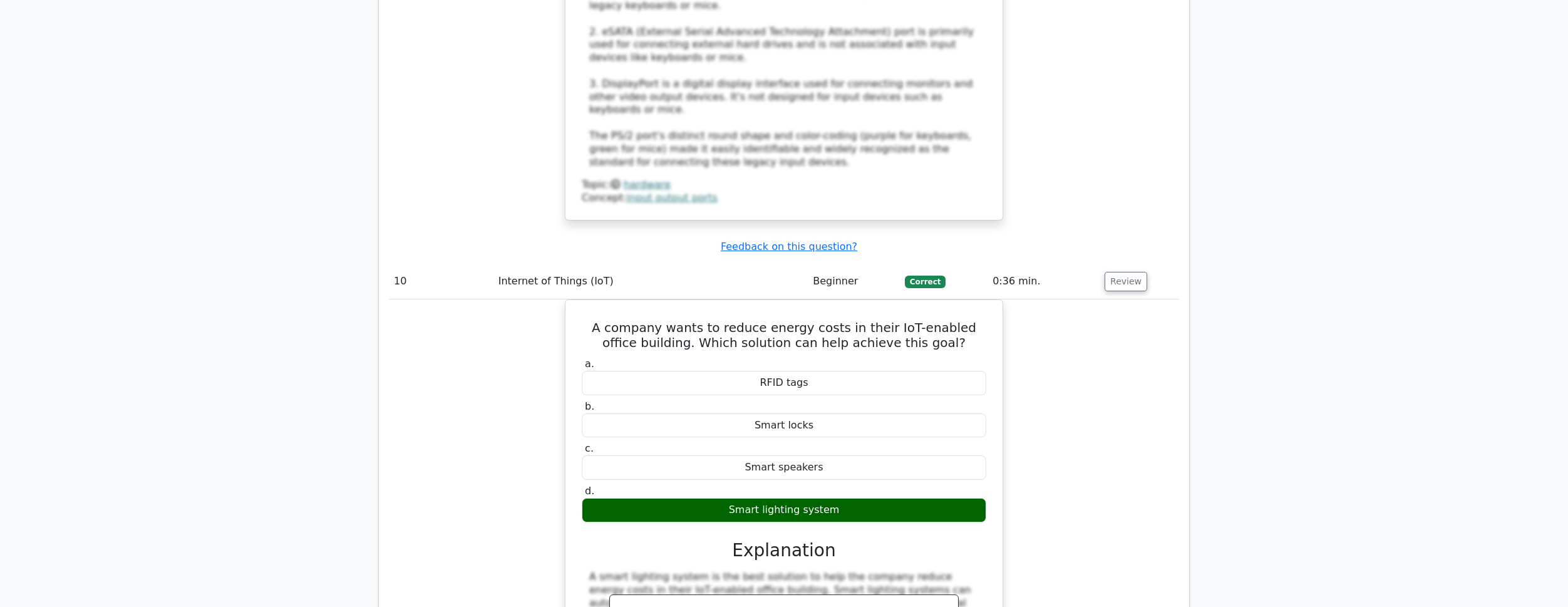
scroll to position [6715, 0]
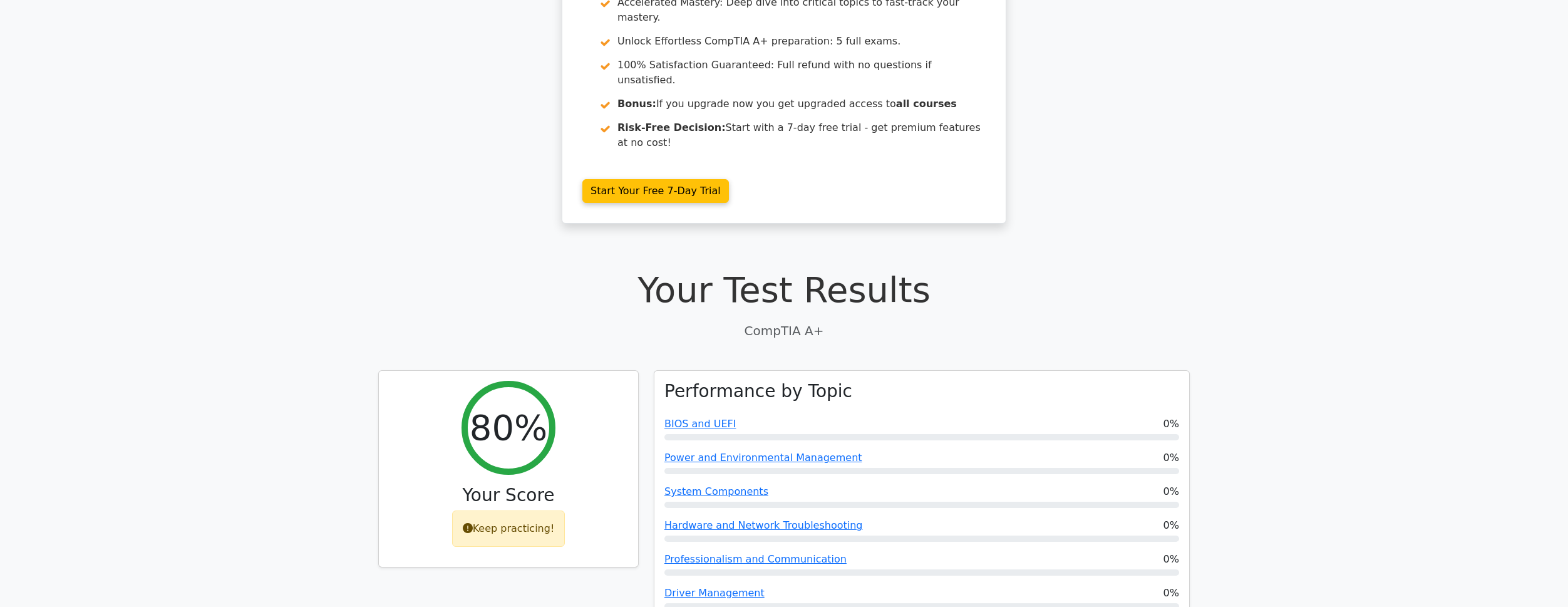
scroll to position [0, 0]
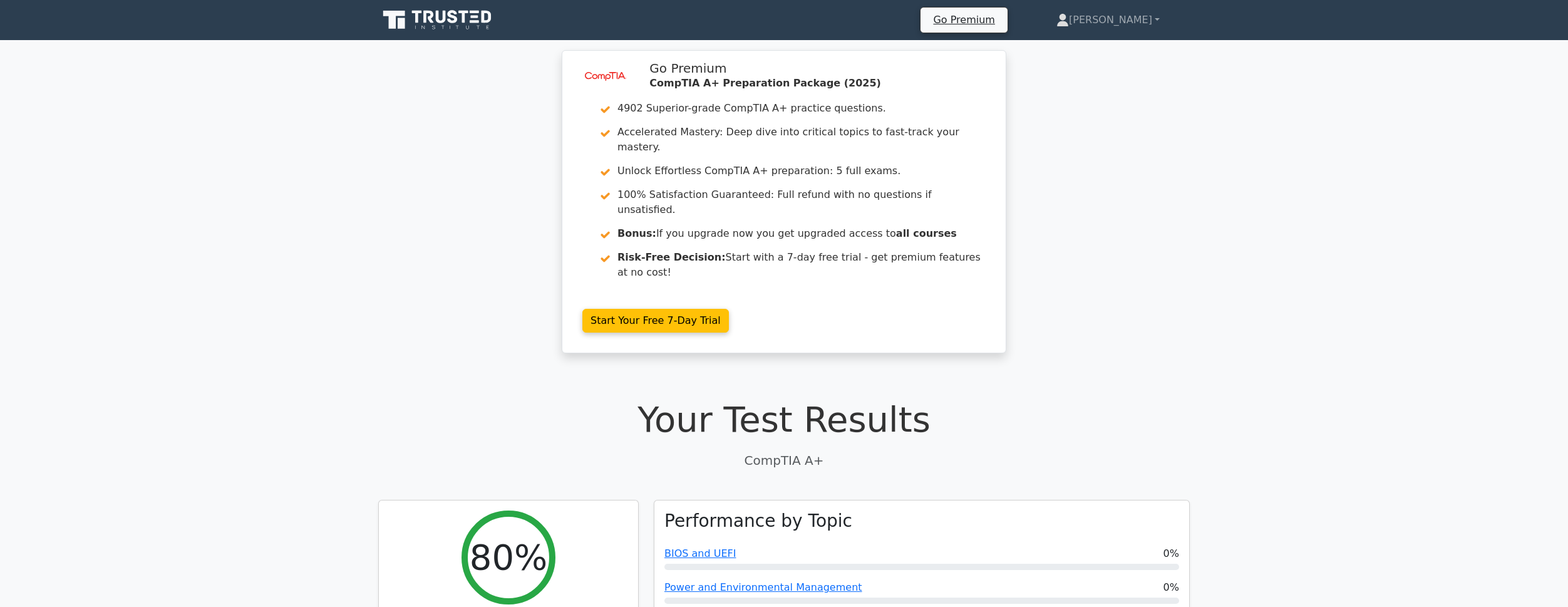
click at [409, 266] on div "image/svg+xml Go Premium CompTIA A+ Preparation Package (2025) 4902 Superior-gr…" at bounding box center [784, 209] width 1568 height 318
click at [327, 300] on div "image/svg+xml Go Premium CompTIA A+ Preparation Package (2025) 4902 Superior-gr…" at bounding box center [784, 209] width 1568 height 318
